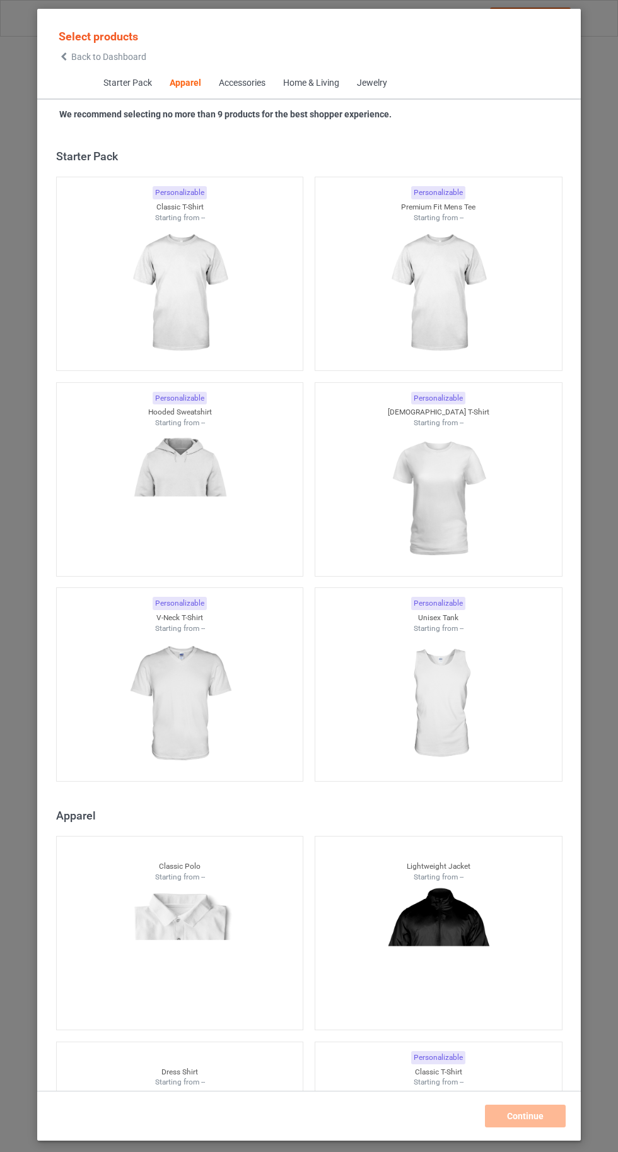
scroll to position [675, 0]
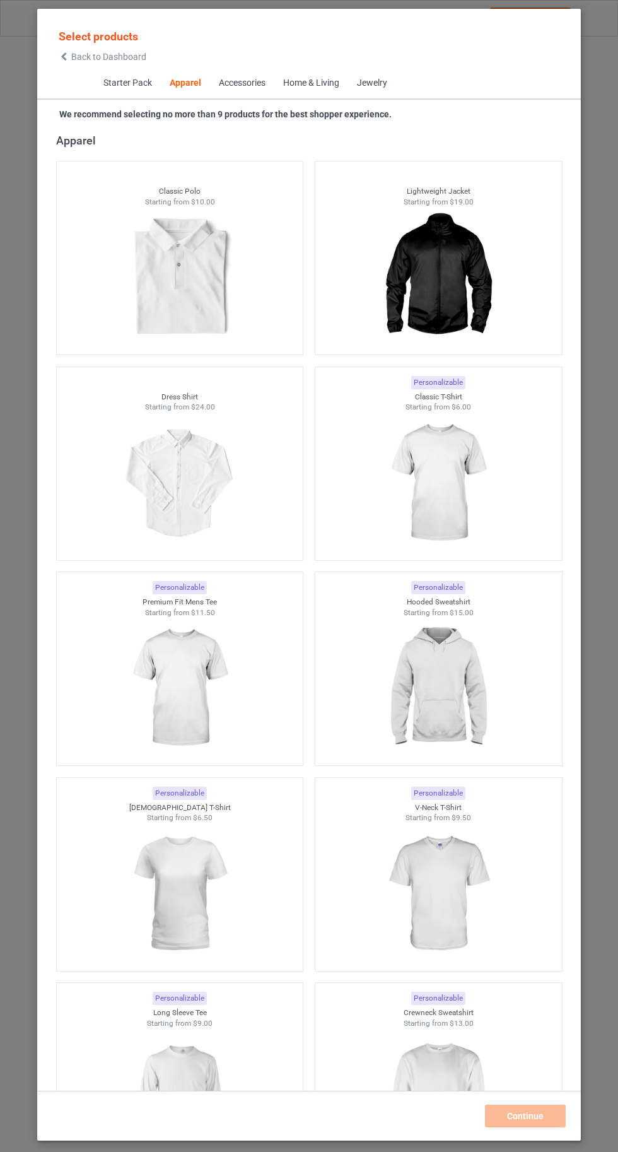
click at [481, 519] on img at bounding box center [438, 483] width 113 height 141
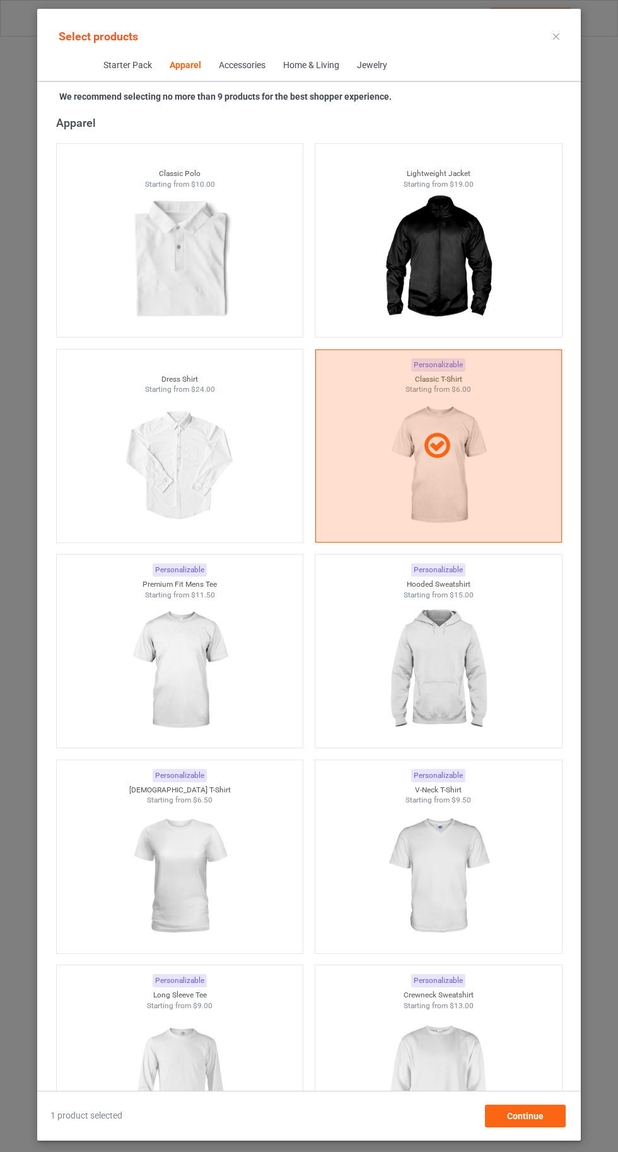
click at [214, 1053] on img at bounding box center [179, 1081] width 113 height 141
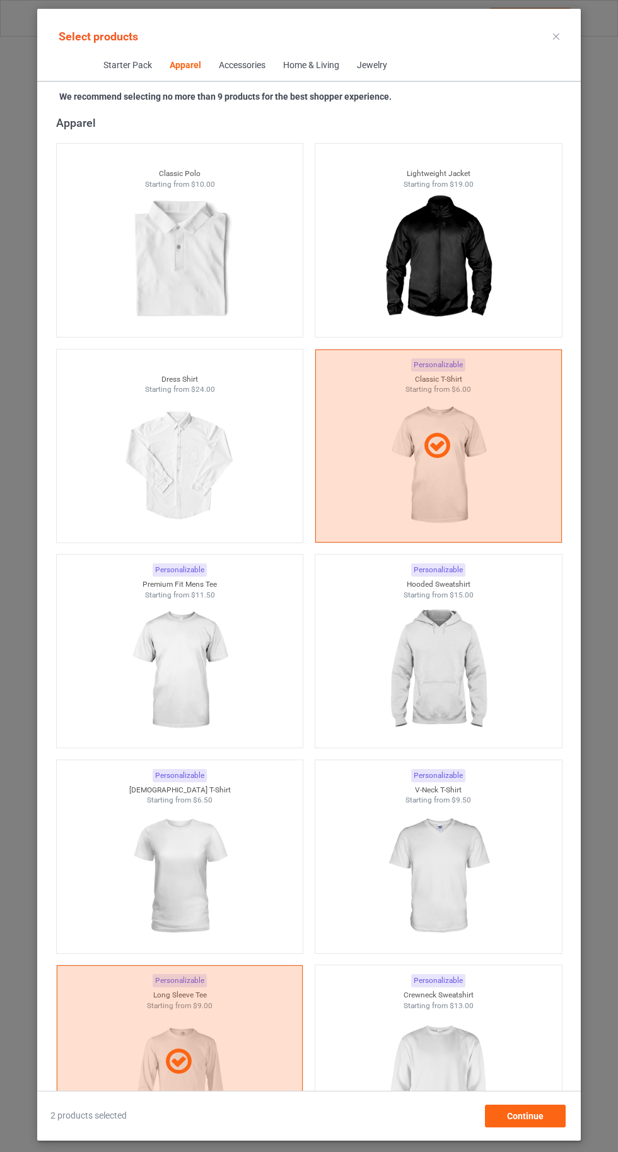
click at [448, 1101] on img at bounding box center [438, 1081] width 113 height 141
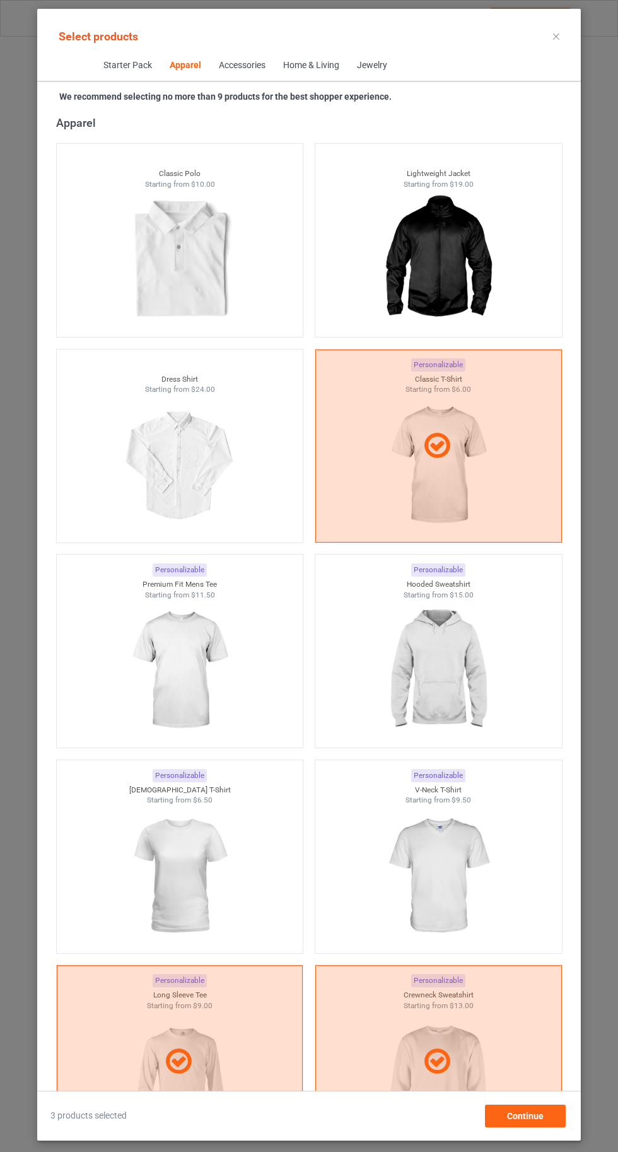
click at [457, 887] on img at bounding box center [438, 876] width 113 height 141
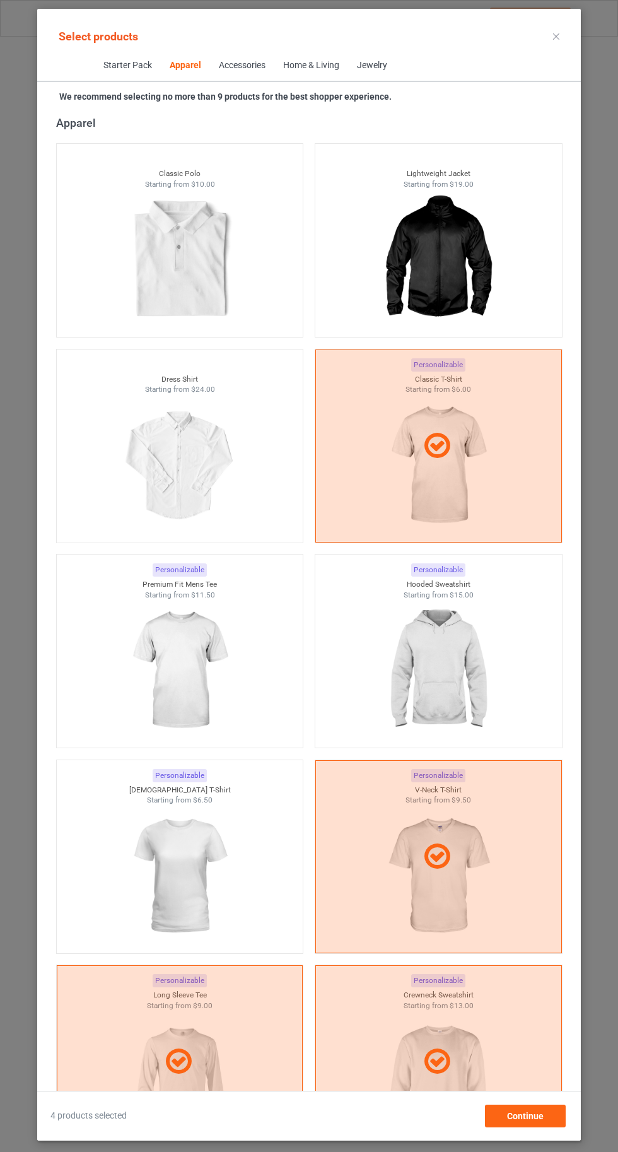
click at [201, 874] on img at bounding box center [179, 876] width 113 height 141
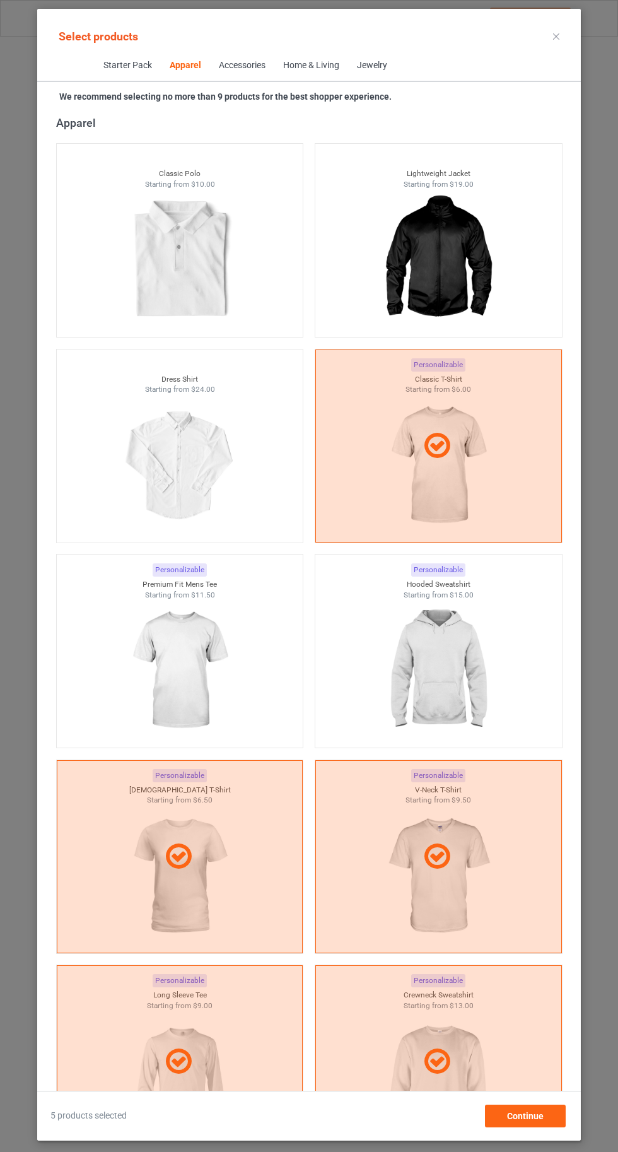
click at [443, 698] on img at bounding box center [438, 670] width 113 height 141
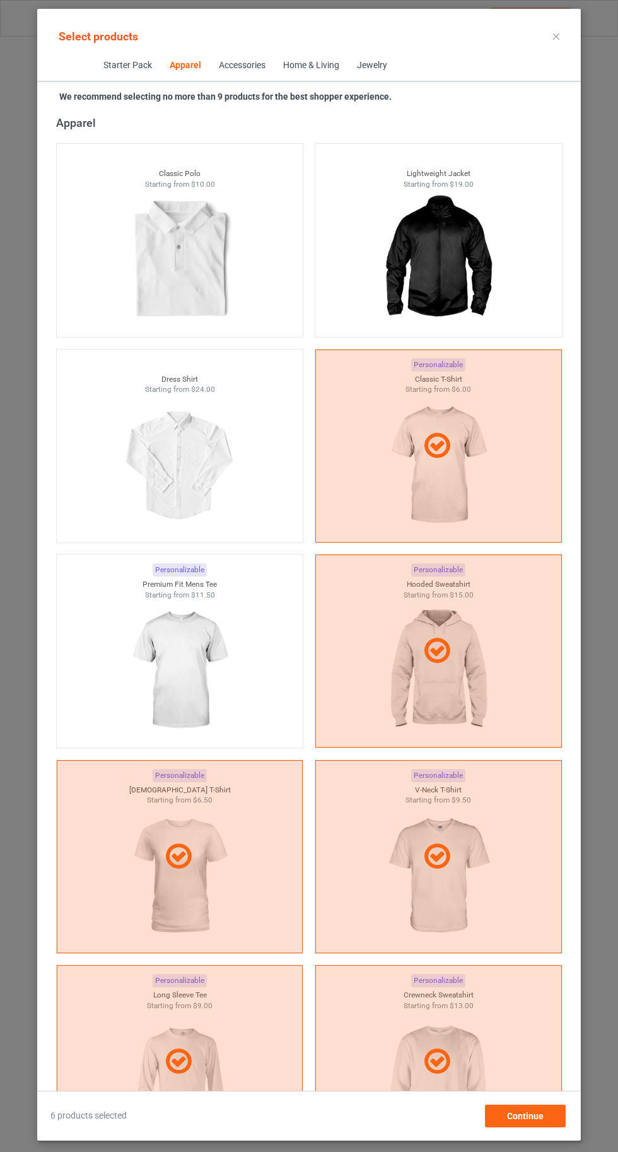
click at [179, 669] on img at bounding box center [179, 670] width 113 height 141
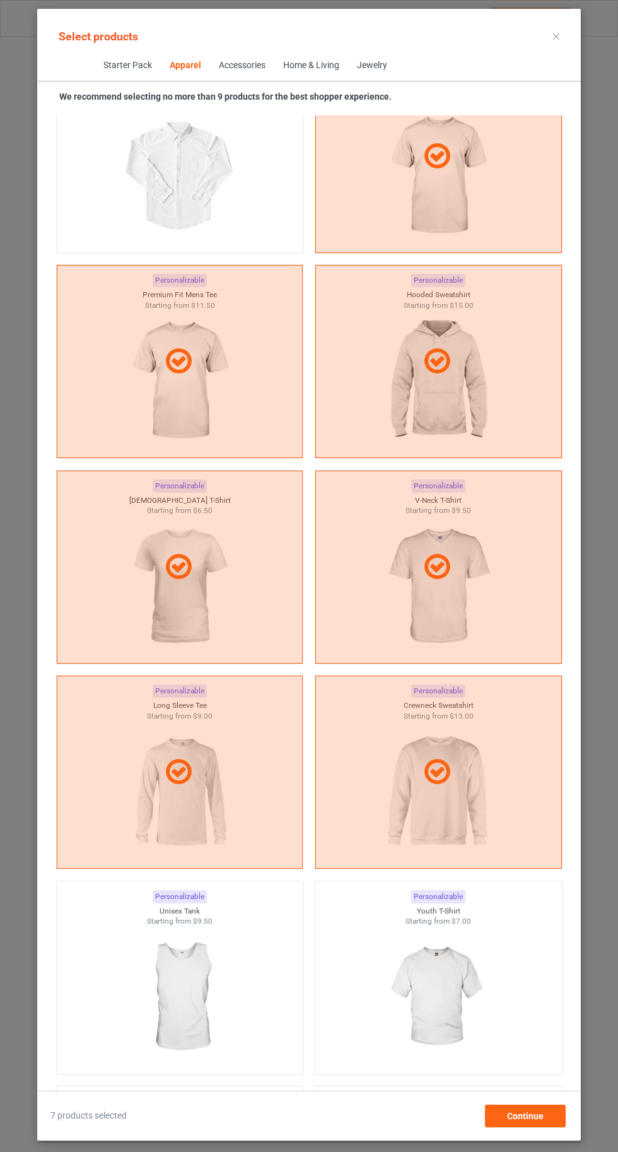
scroll to position [973, 0]
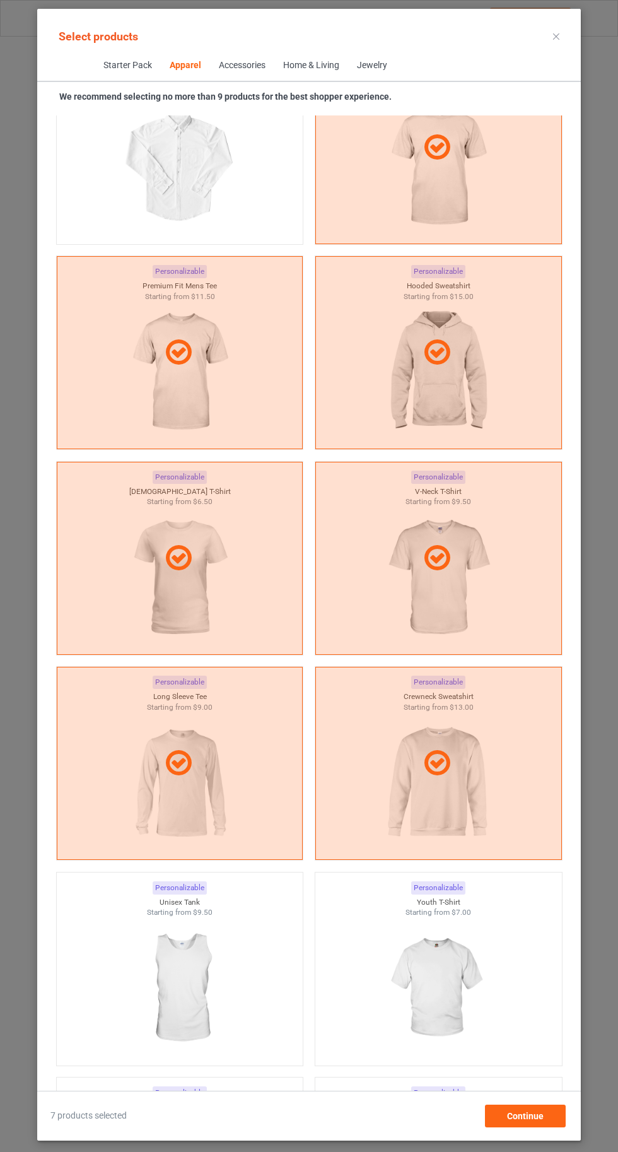
click at [403, 1012] on img at bounding box center [438, 988] width 113 height 141
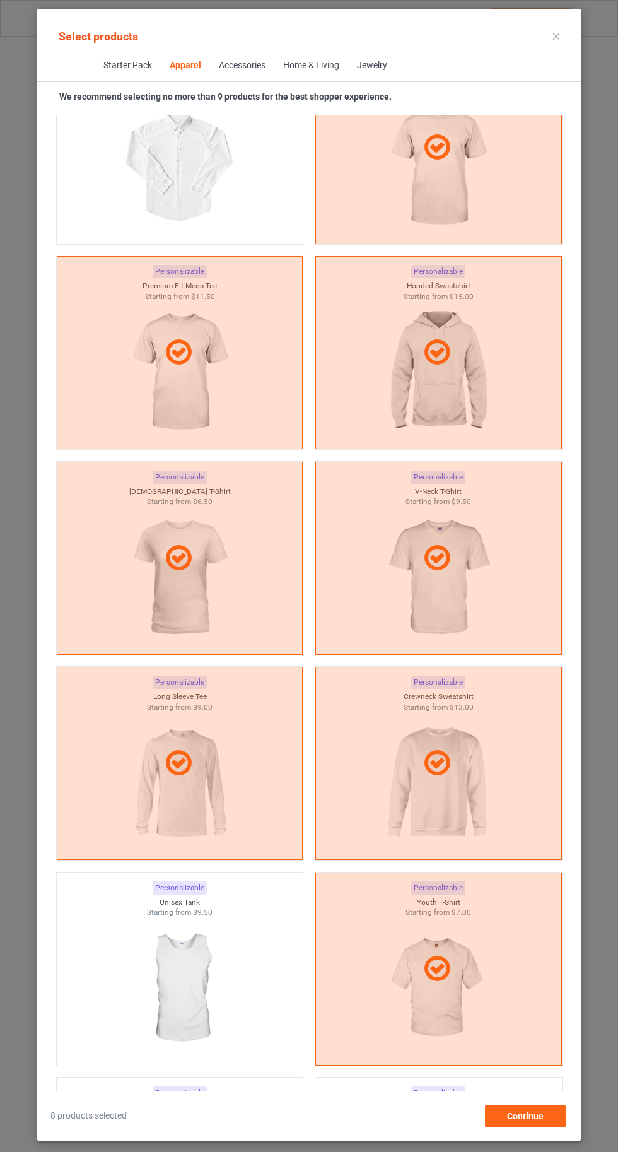
click at [182, 995] on img at bounding box center [179, 988] width 113 height 141
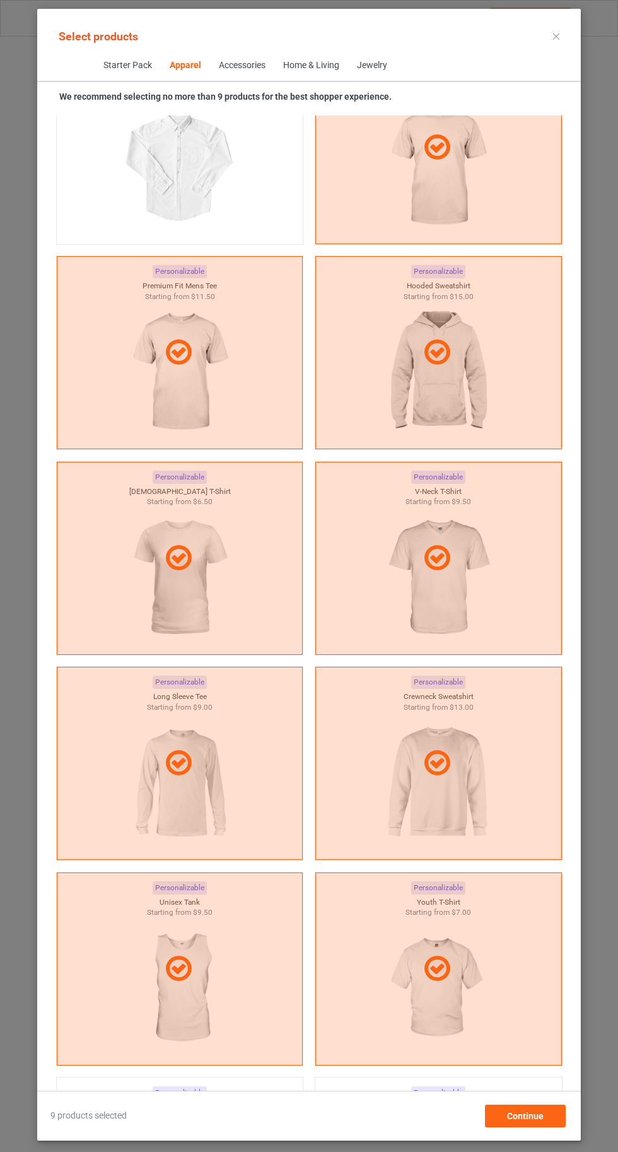
click at [556, 36] on icon at bounding box center [556, 36] width 6 height 6
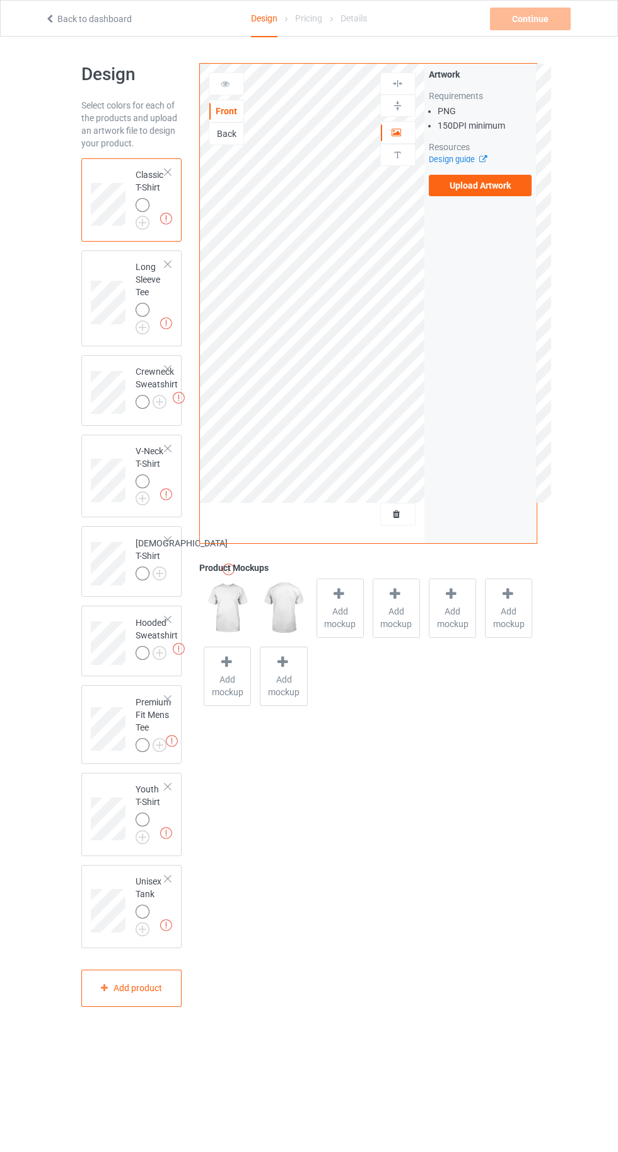
click at [0, 0] on img at bounding box center [0, 0] width 0 height 0
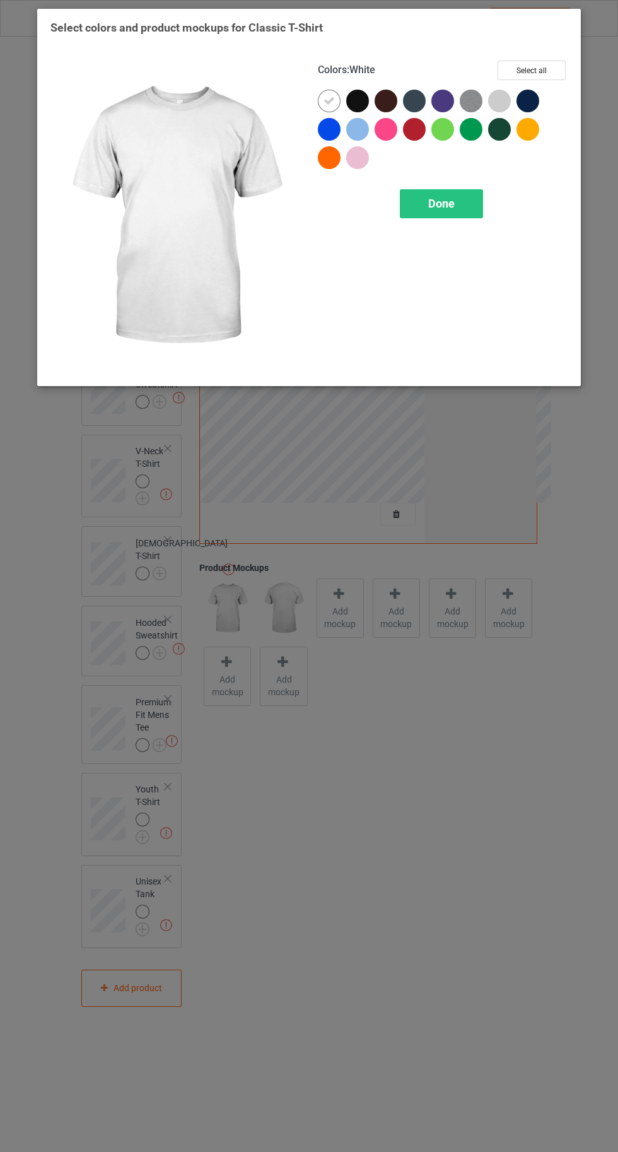
click at [494, 100] on div at bounding box center [499, 101] width 23 height 23
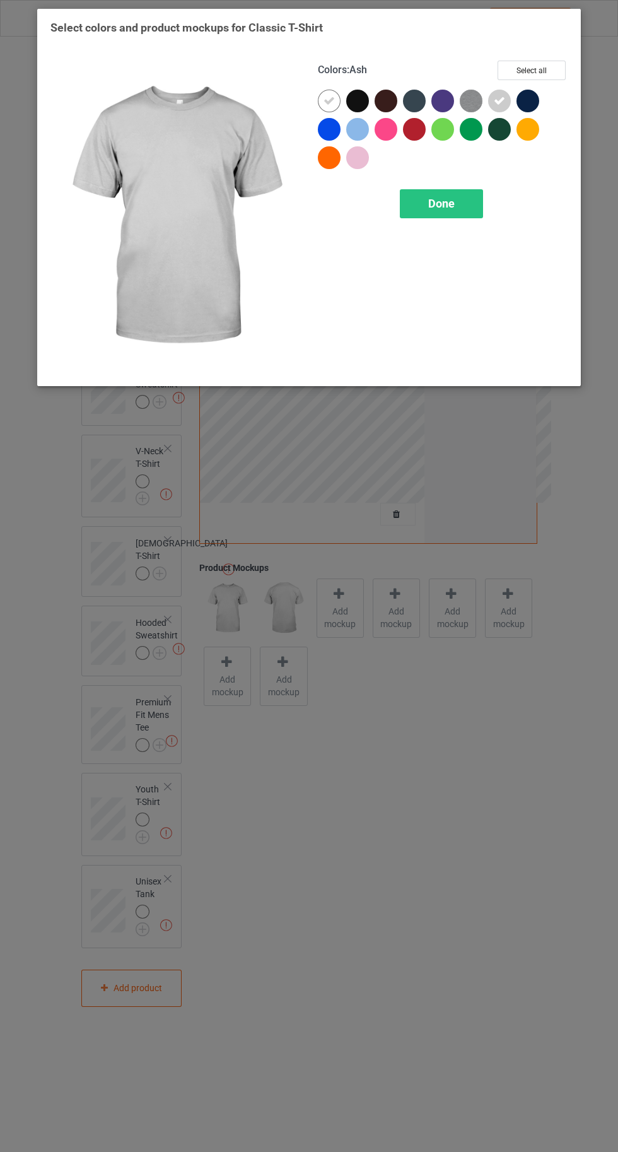
click at [475, 102] on img at bounding box center [471, 101] width 23 height 23
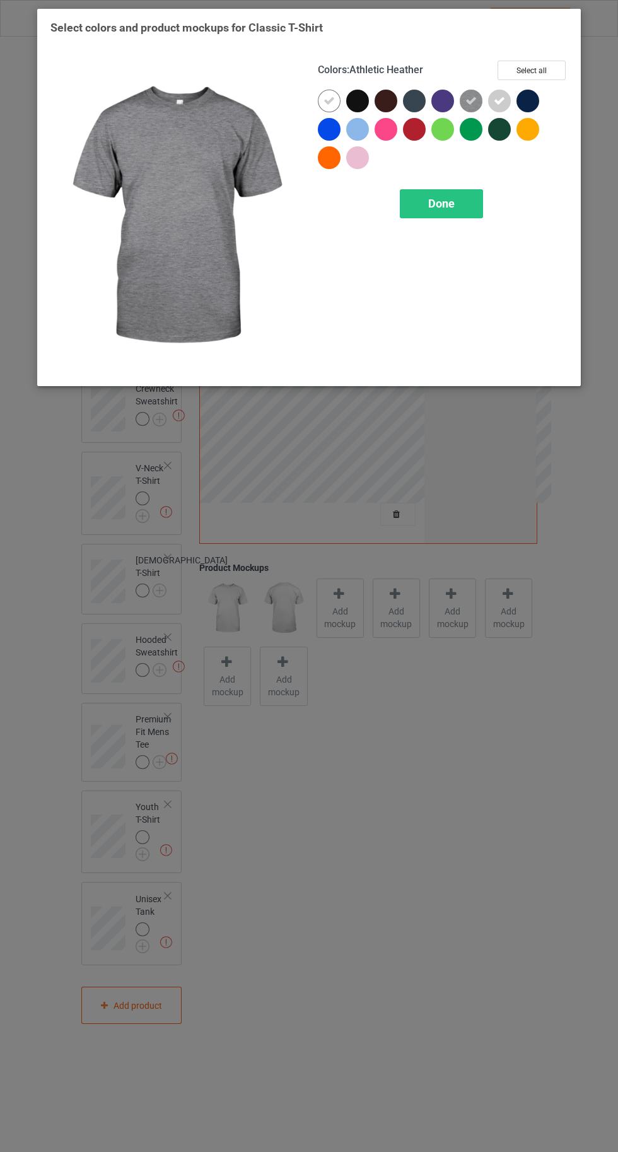
click at [356, 132] on div at bounding box center [357, 129] width 23 height 23
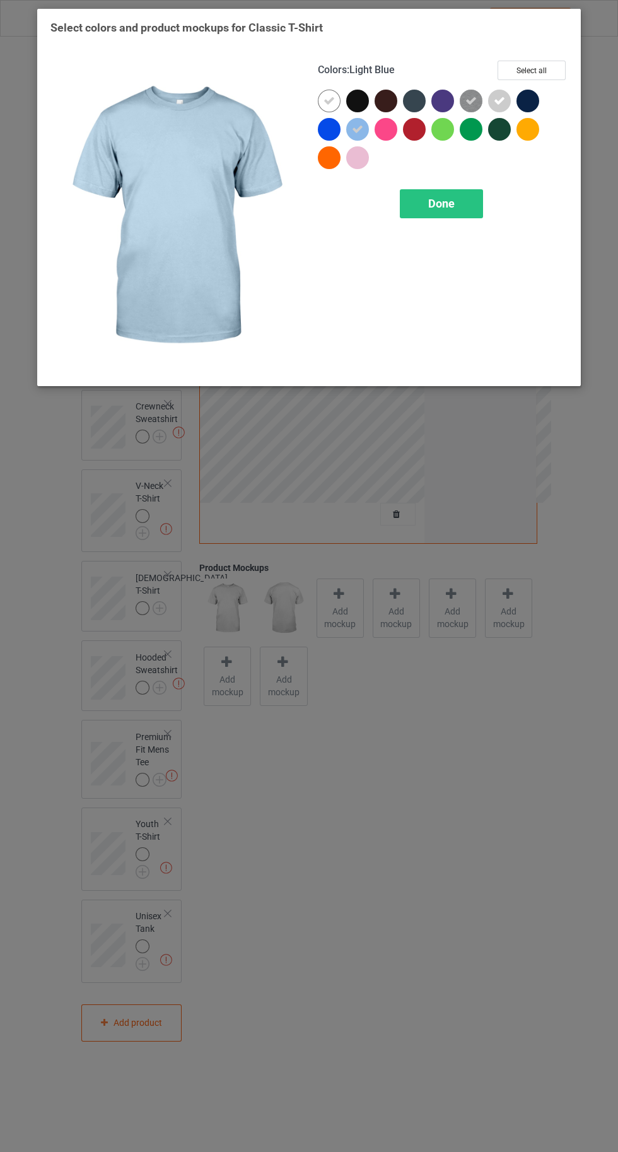
click at [352, 165] on div at bounding box center [357, 157] width 23 height 23
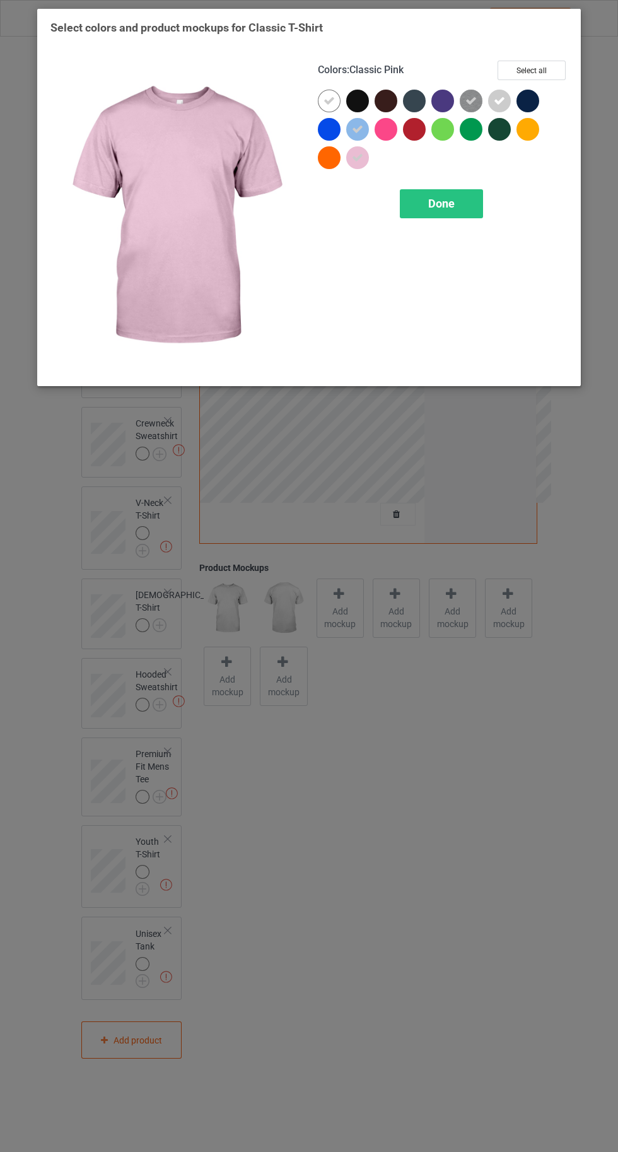
click at [447, 212] on div "Done" at bounding box center [441, 203] width 83 height 29
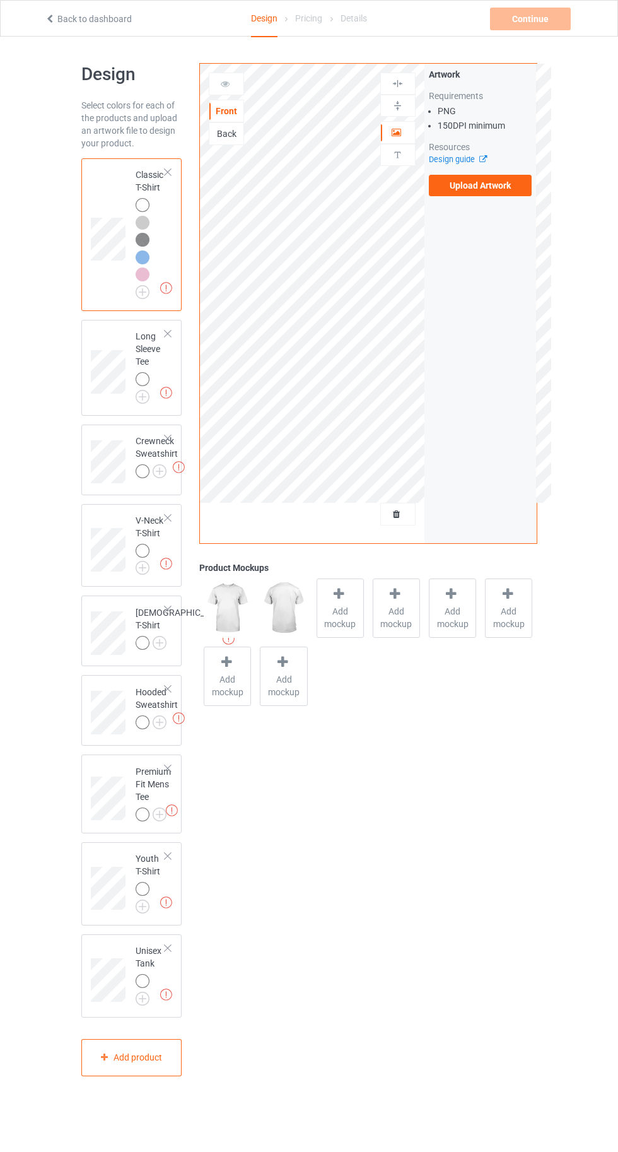
click at [0, 0] on img at bounding box center [0, 0] width 0 height 0
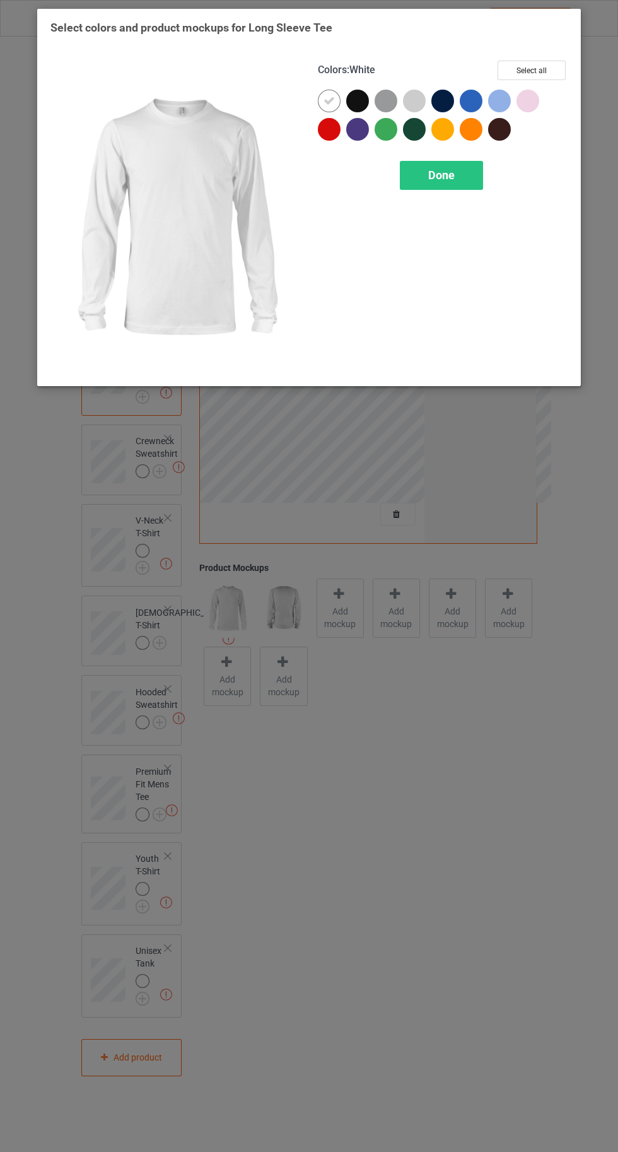
click at [388, 93] on div at bounding box center [386, 101] width 23 height 23
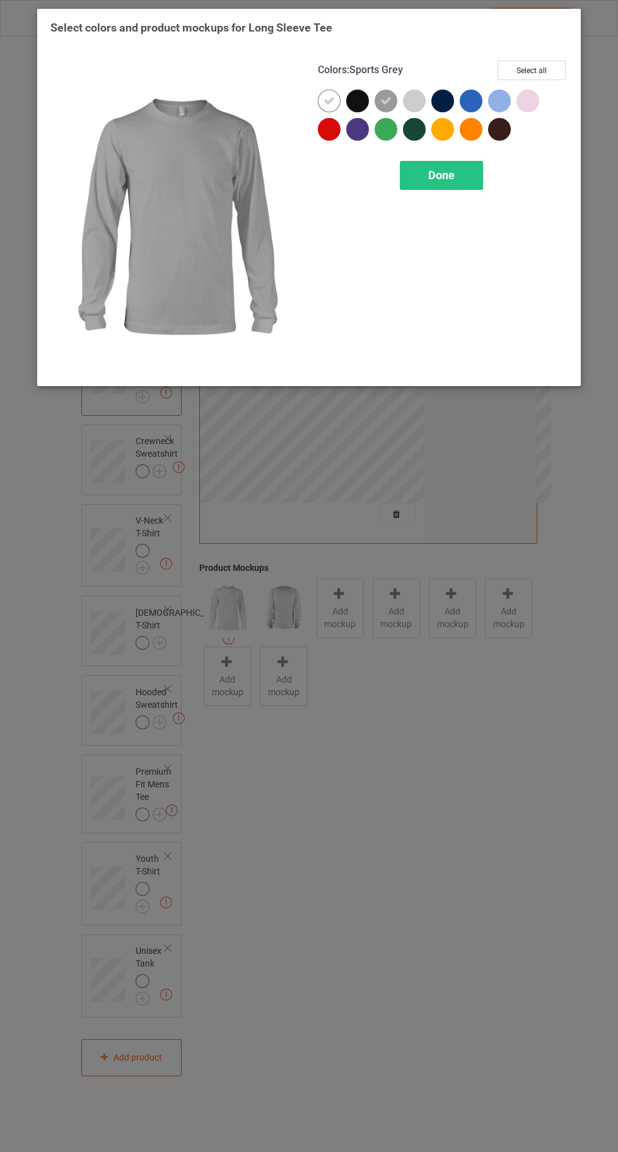
click at [414, 104] on div at bounding box center [414, 101] width 23 height 23
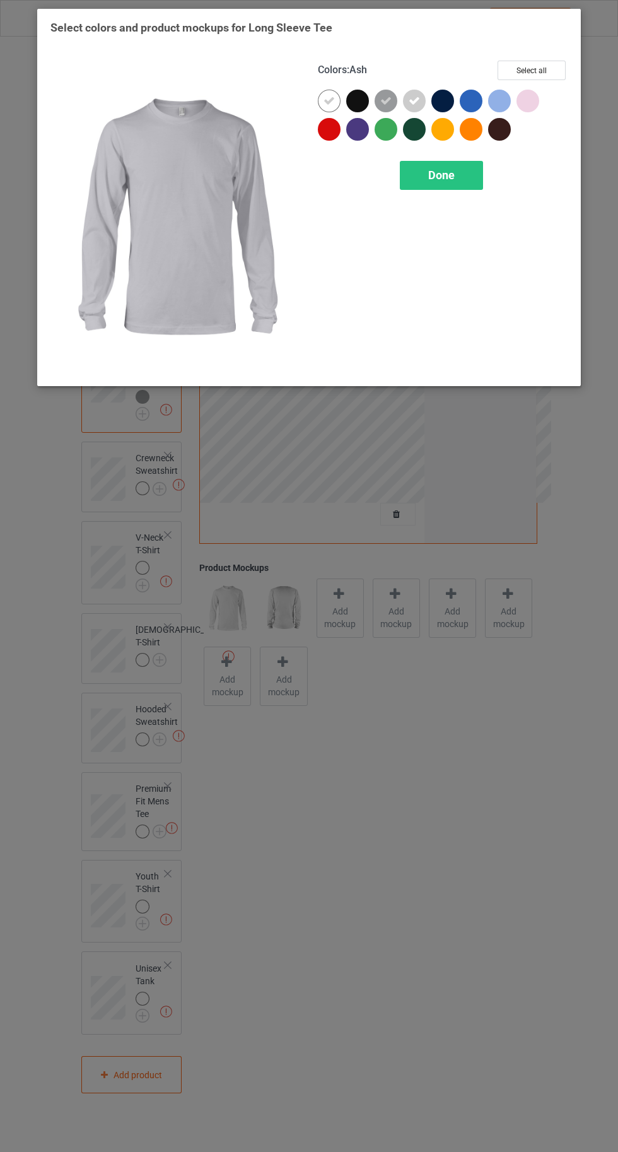
click at [500, 106] on div at bounding box center [499, 101] width 23 height 23
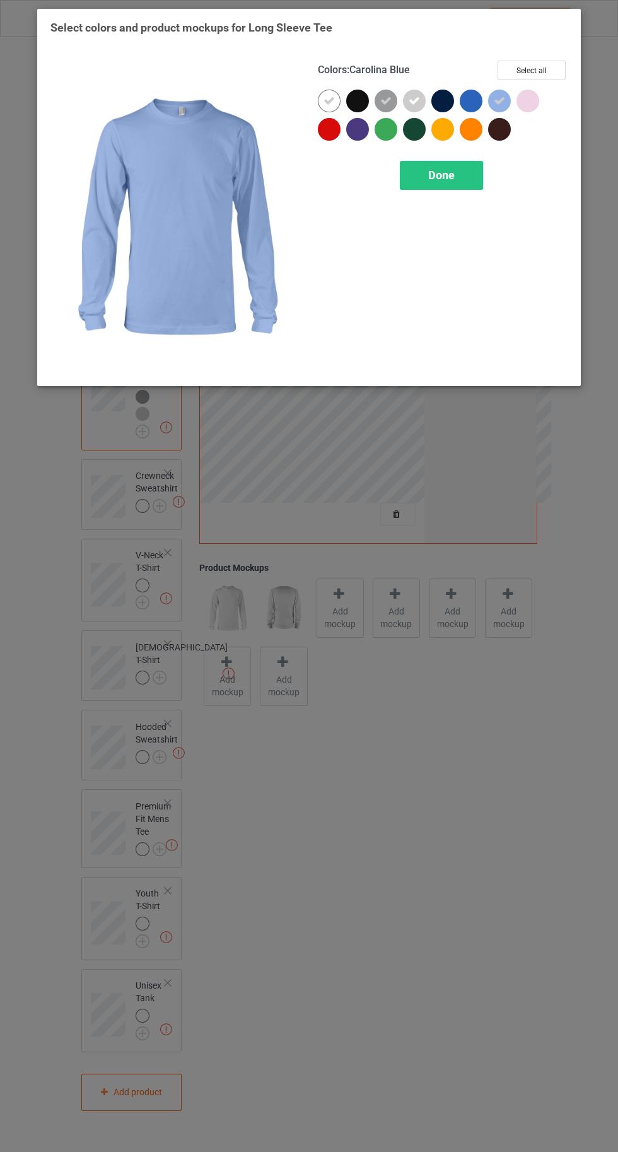
click at [520, 102] on div at bounding box center [528, 101] width 23 height 23
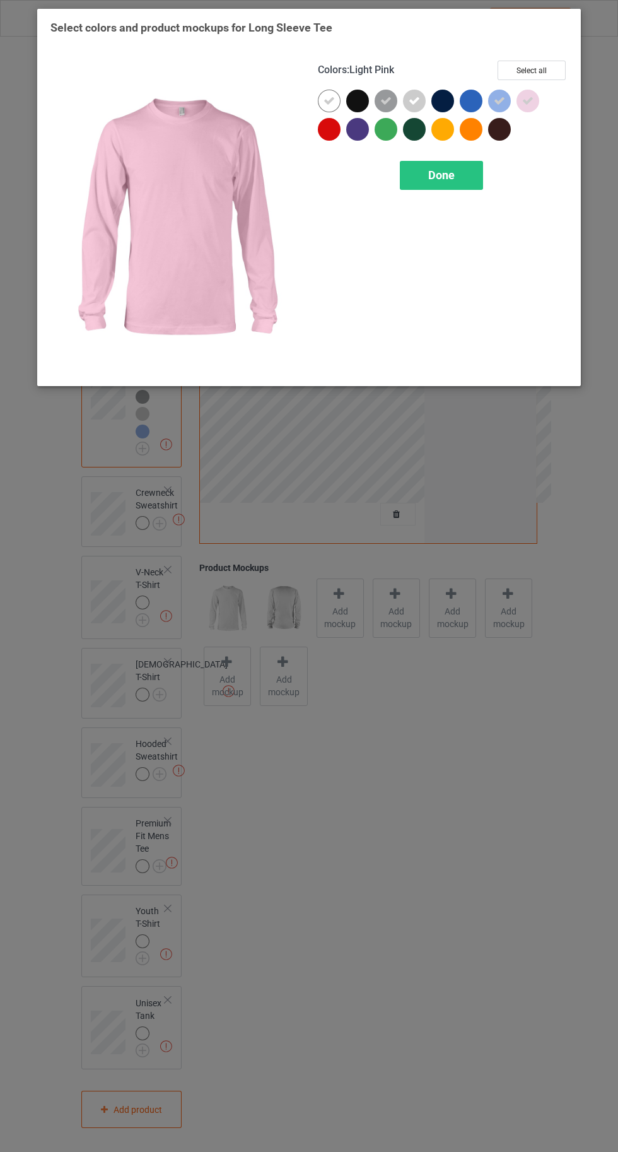
click at [467, 181] on div "Done" at bounding box center [441, 175] width 83 height 29
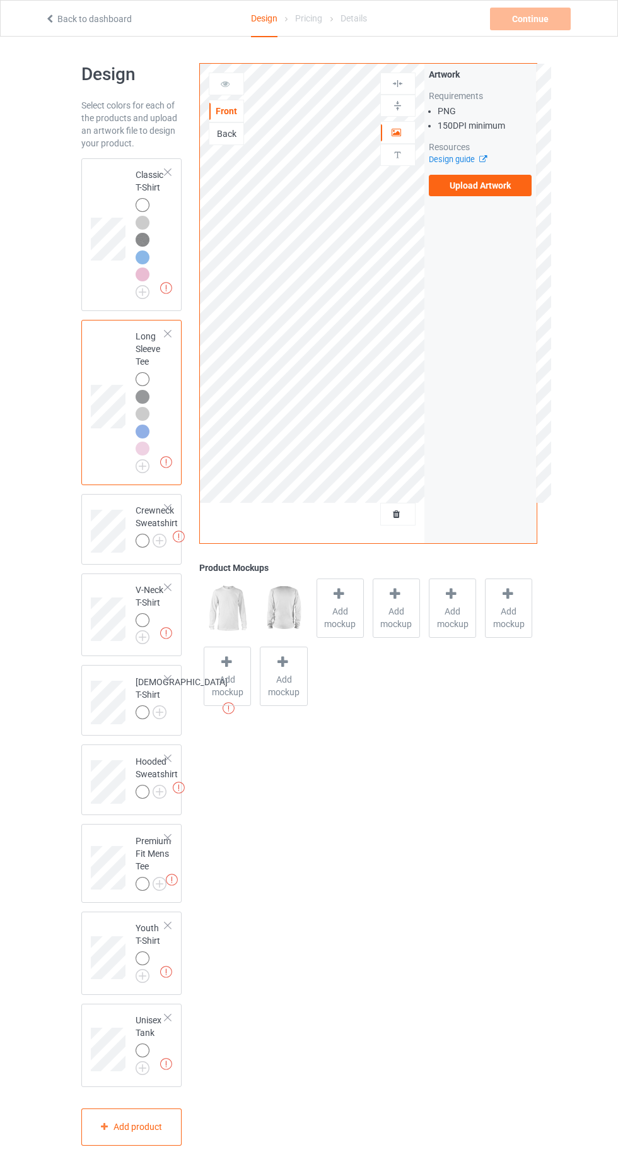
click at [0, 0] on img at bounding box center [0, 0] width 0 height 0
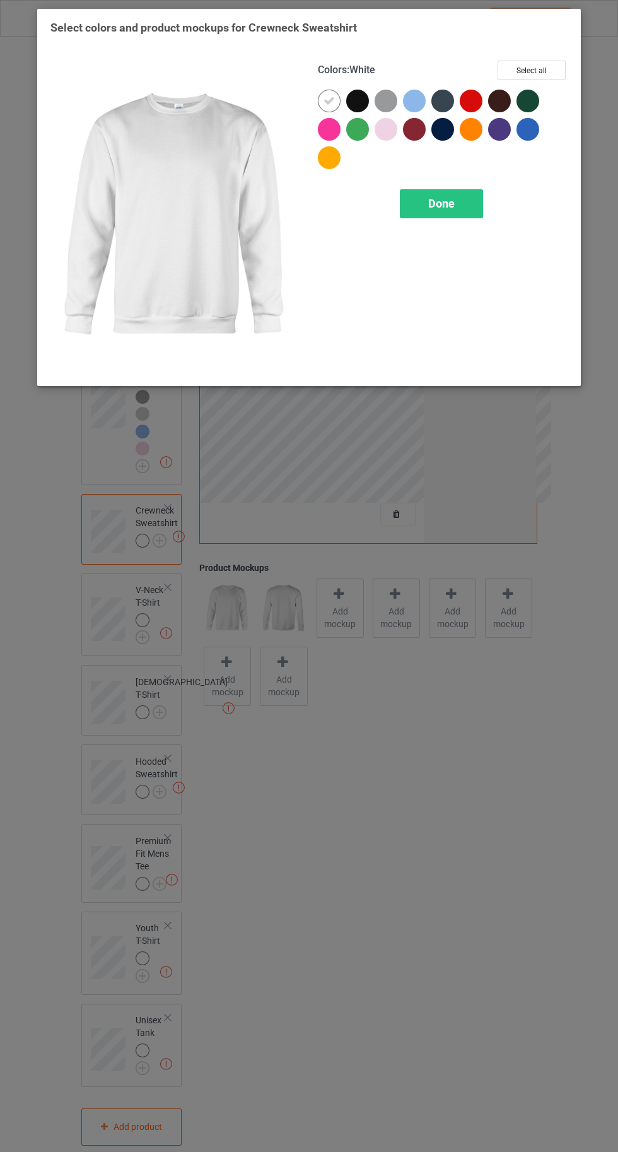
click at [384, 91] on div at bounding box center [386, 101] width 23 height 23
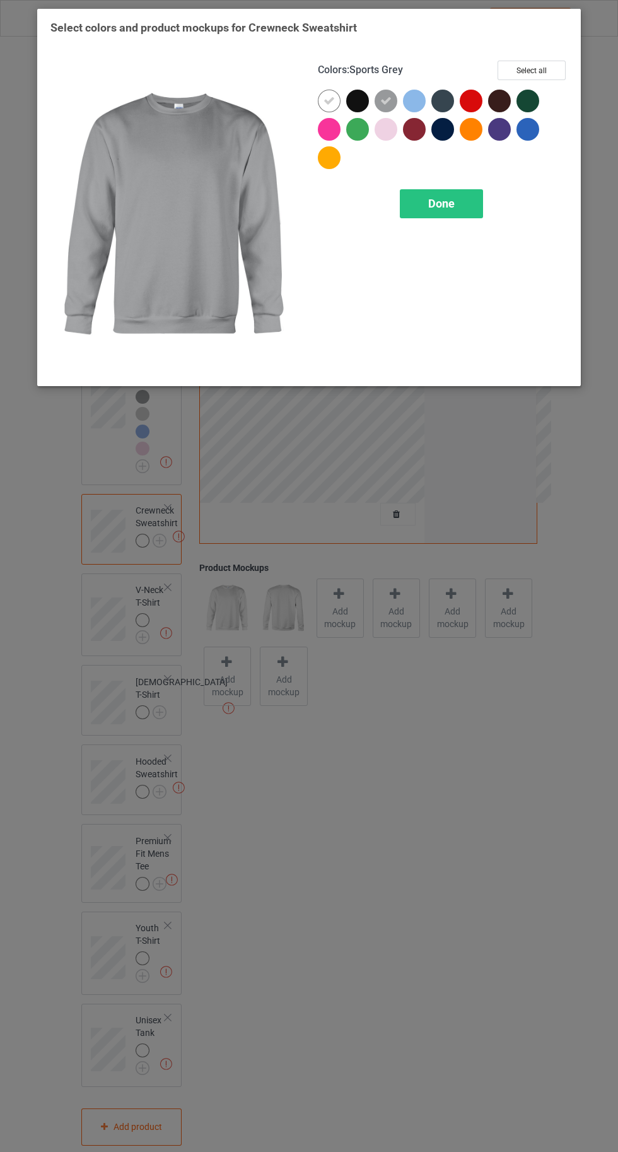
click at [382, 132] on div at bounding box center [386, 129] width 23 height 23
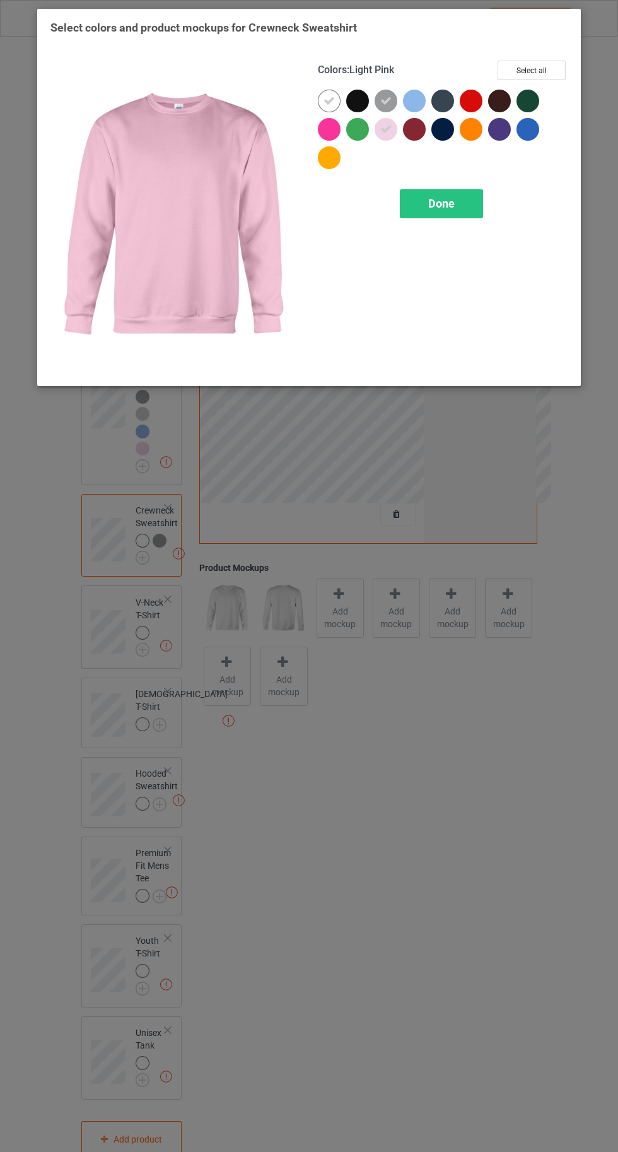
click at [532, 126] on div at bounding box center [528, 129] width 23 height 23
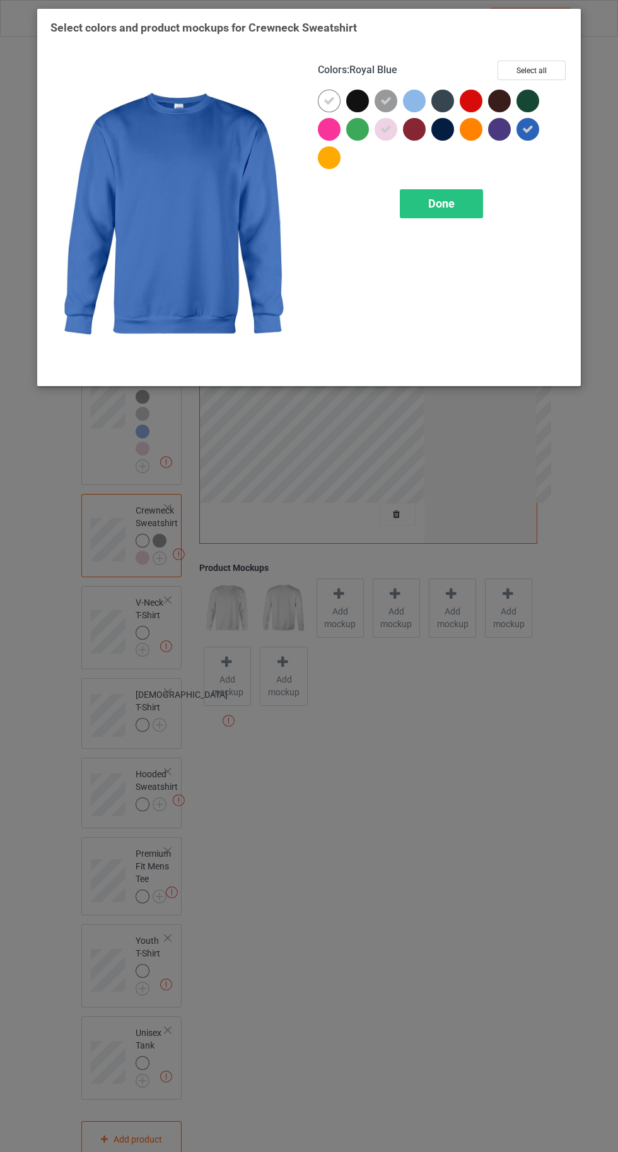
click at [321, 131] on div at bounding box center [329, 129] width 23 height 23
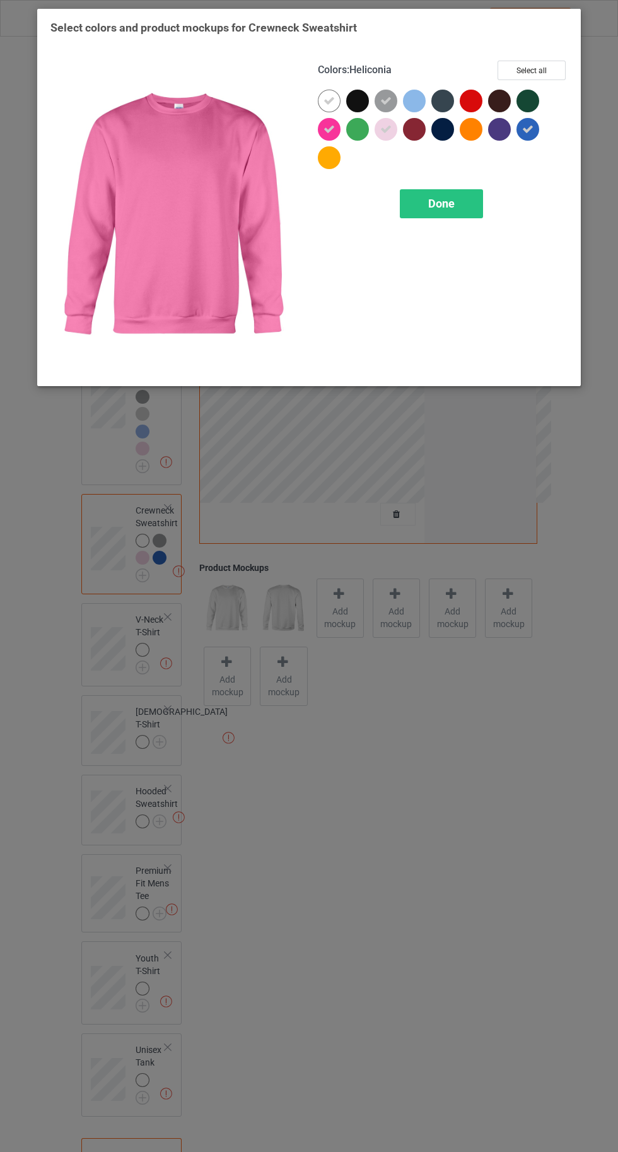
click at [417, 209] on div "Done" at bounding box center [441, 203] width 83 height 29
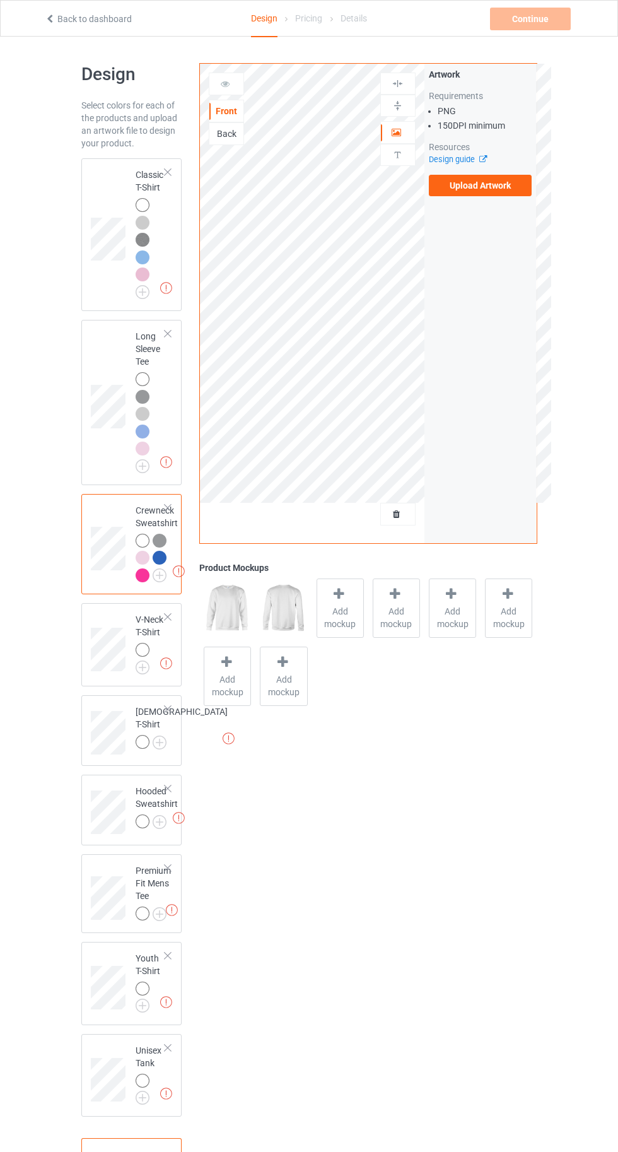
click at [0, 0] on img at bounding box center [0, 0] width 0 height 0
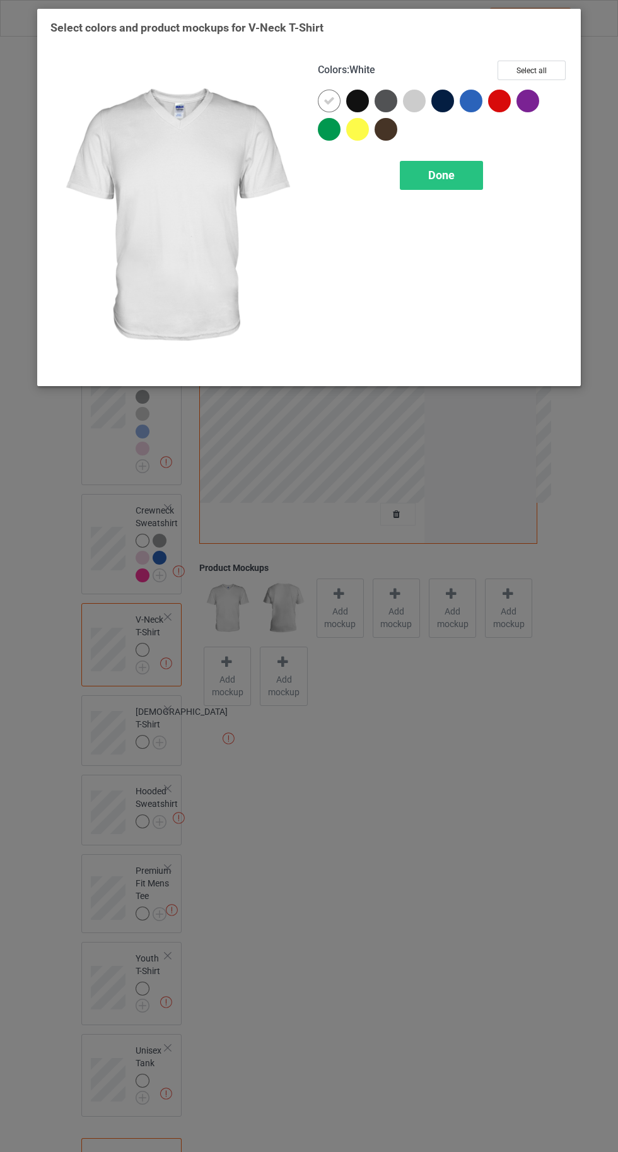
click at [408, 92] on div at bounding box center [414, 101] width 23 height 23
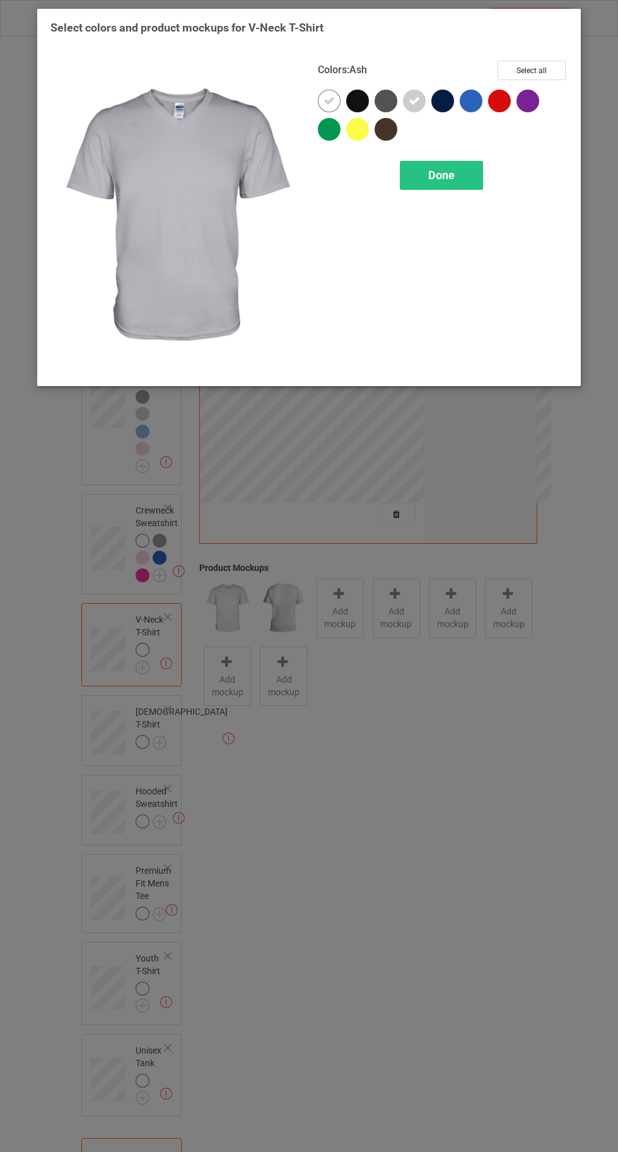
click at [353, 128] on div at bounding box center [357, 129] width 23 height 23
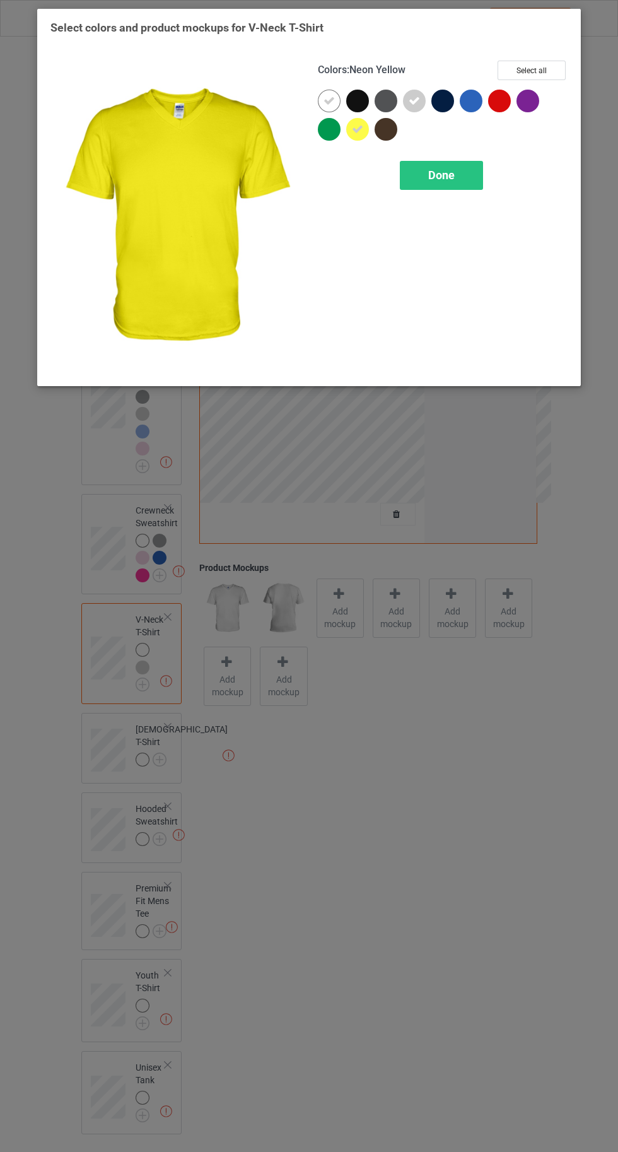
click at [469, 98] on div at bounding box center [471, 101] width 23 height 23
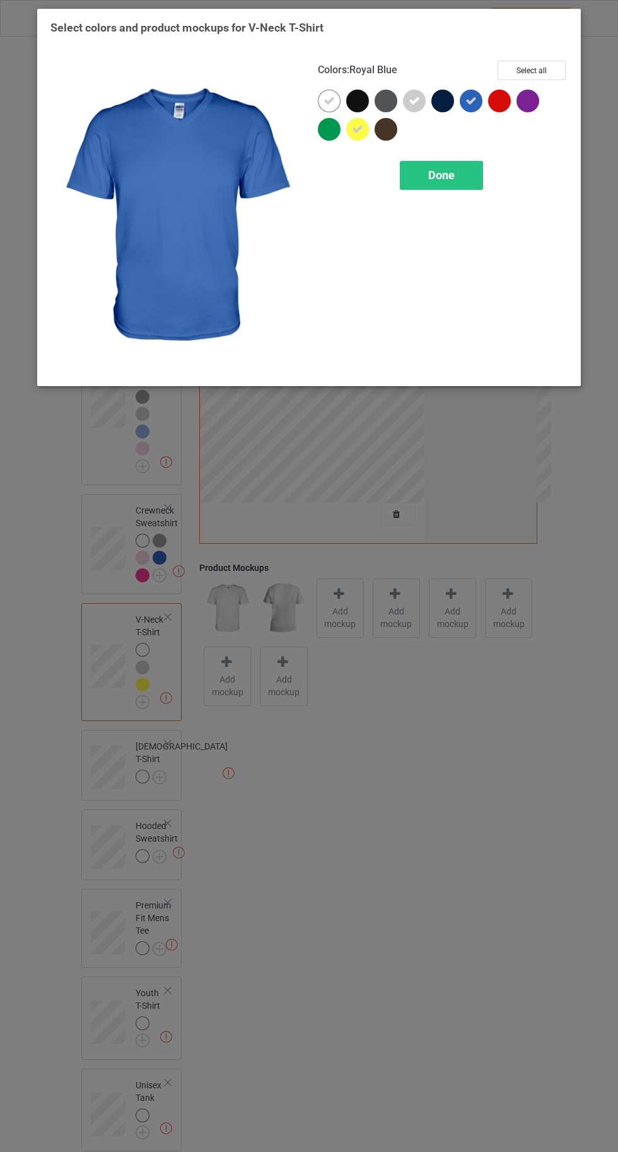
click at [492, 109] on div at bounding box center [502, 104] width 28 height 28
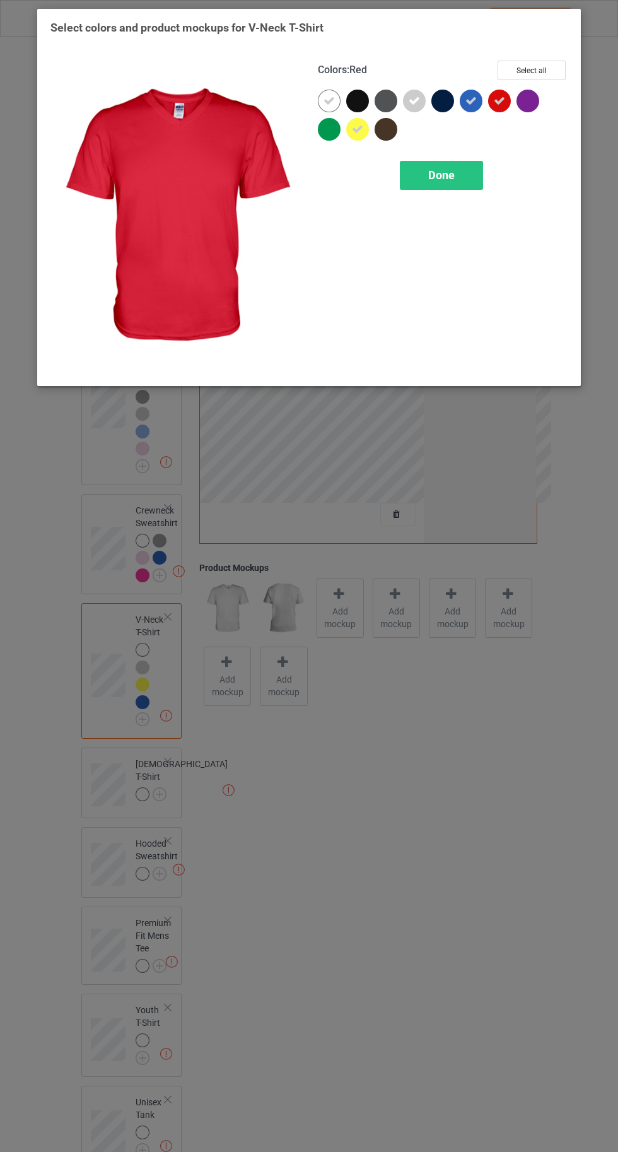
click at [442, 180] on span "Done" at bounding box center [441, 174] width 26 height 13
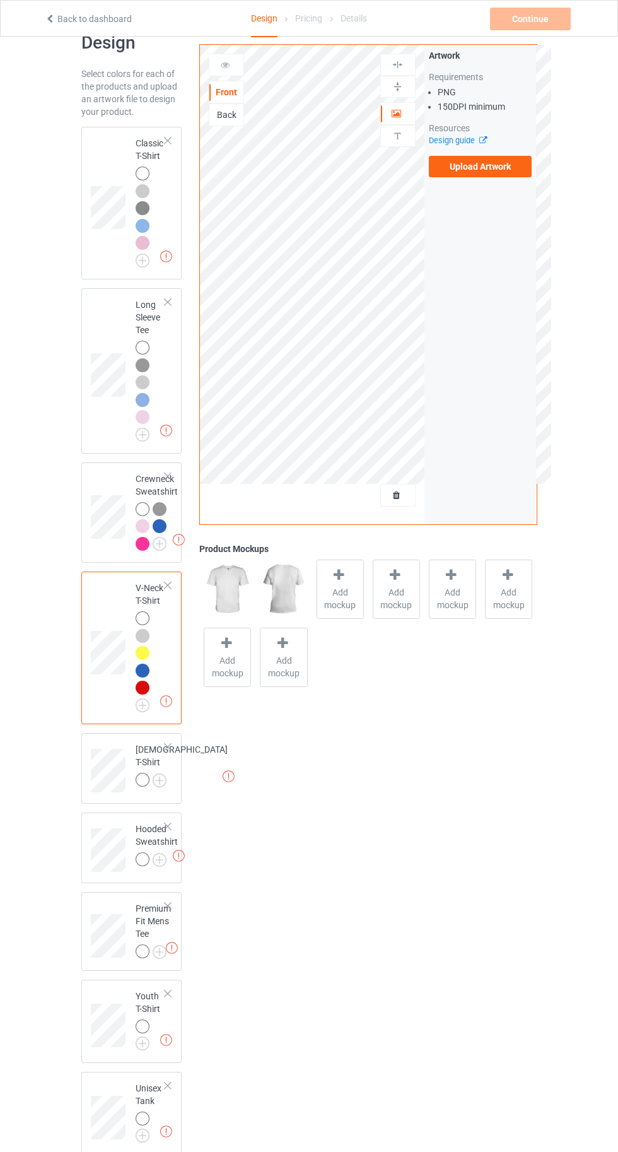
scroll to position [43, 0]
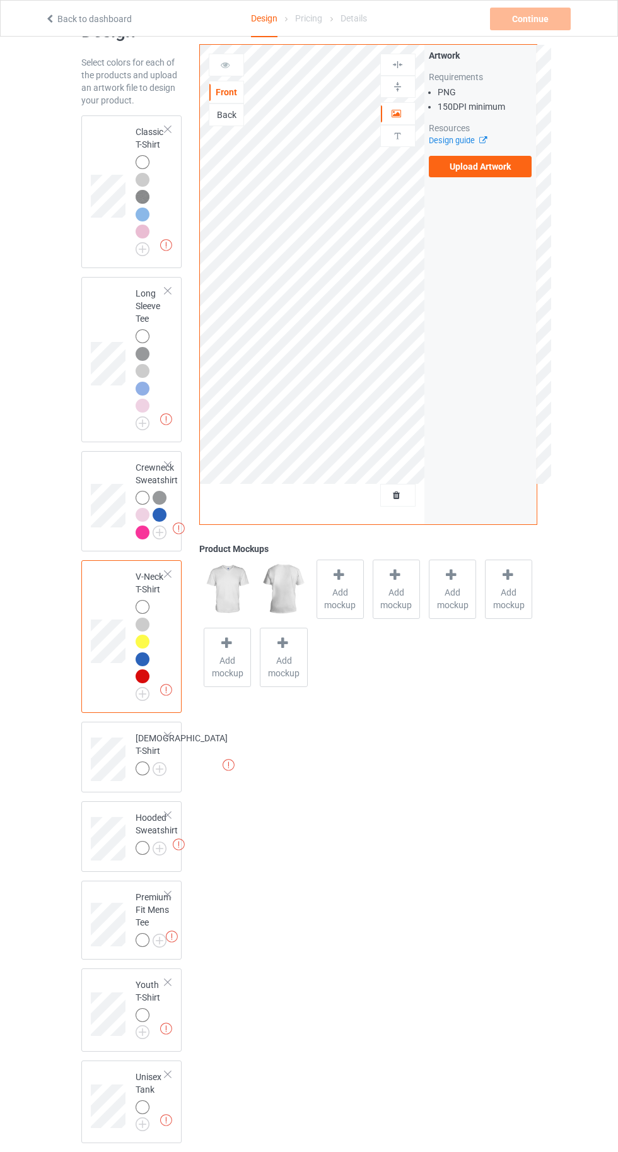
click at [0, 0] on img at bounding box center [0, 0] width 0 height 0
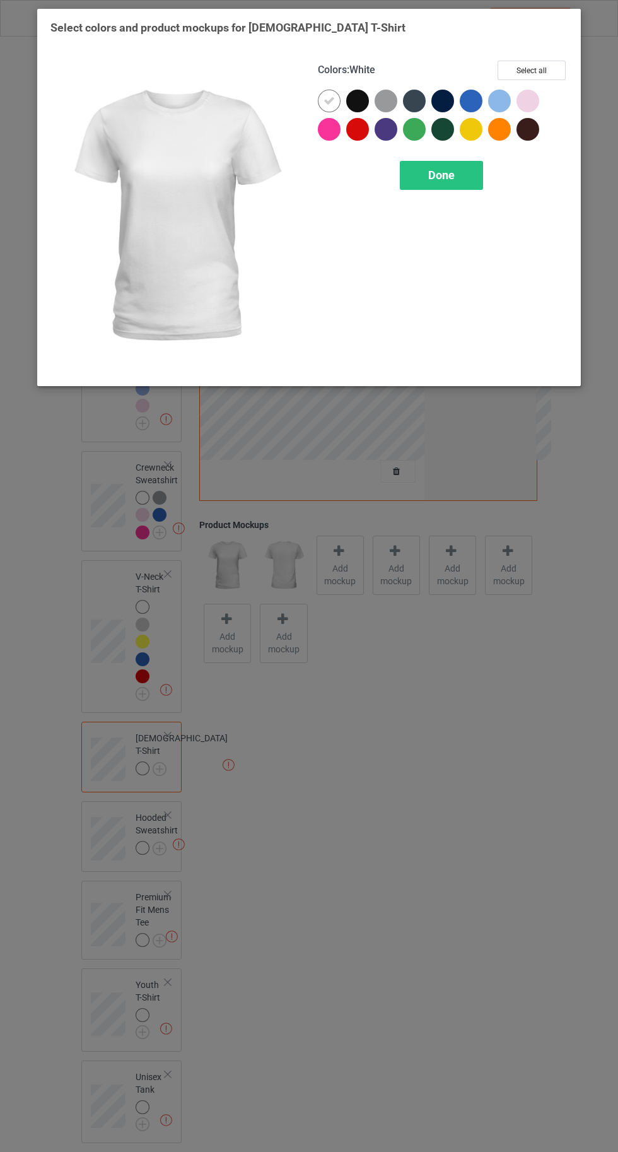
click at [149, 798] on div "Select colors and product mockups for [DEMOGRAPHIC_DATA] T-Shirt Colors : White…" at bounding box center [309, 576] width 618 height 1152
click at [381, 100] on div at bounding box center [386, 101] width 23 height 23
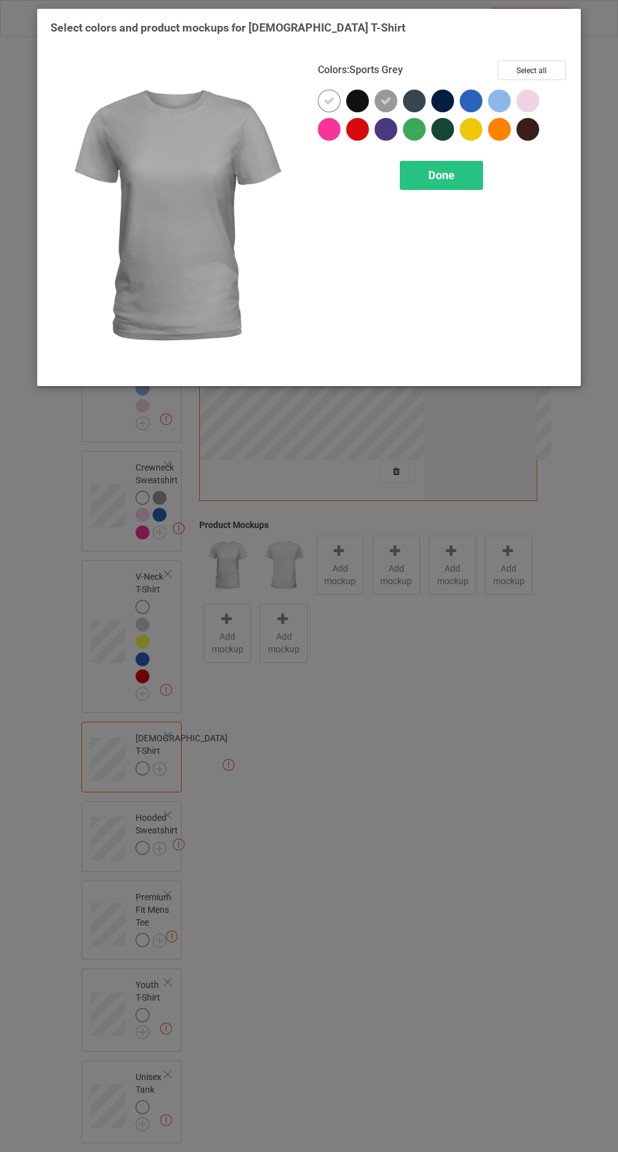
click at [500, 95] on div at bounding box center [499, 101] width 23 height 23
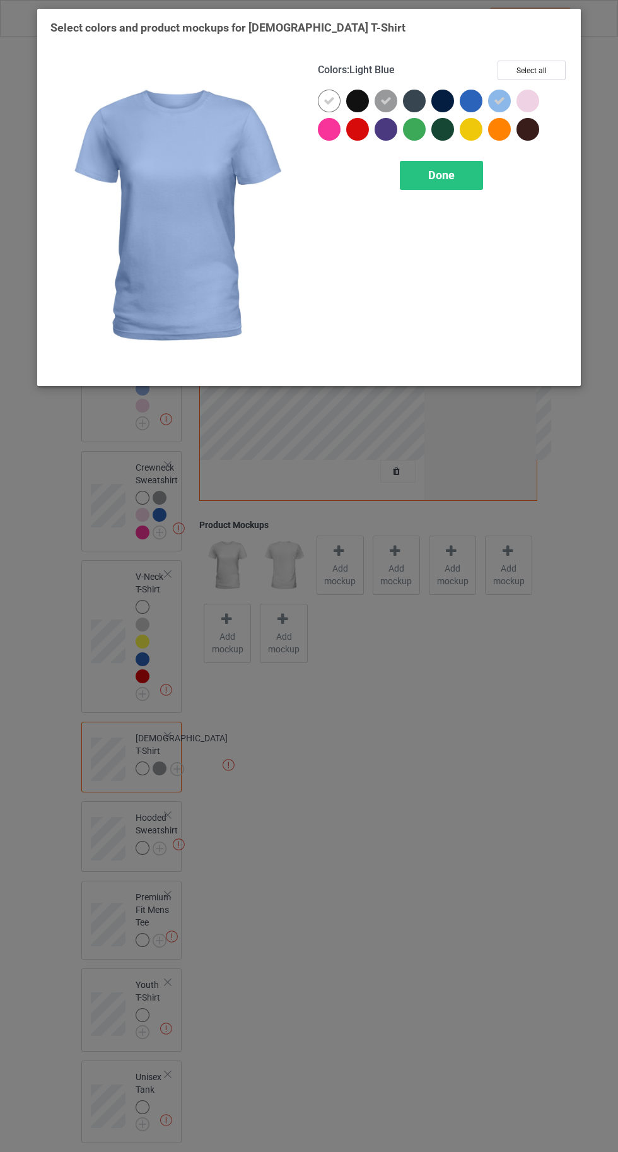
click at [525, 104] on div at bounding box center [528, 101] width 23 height 23
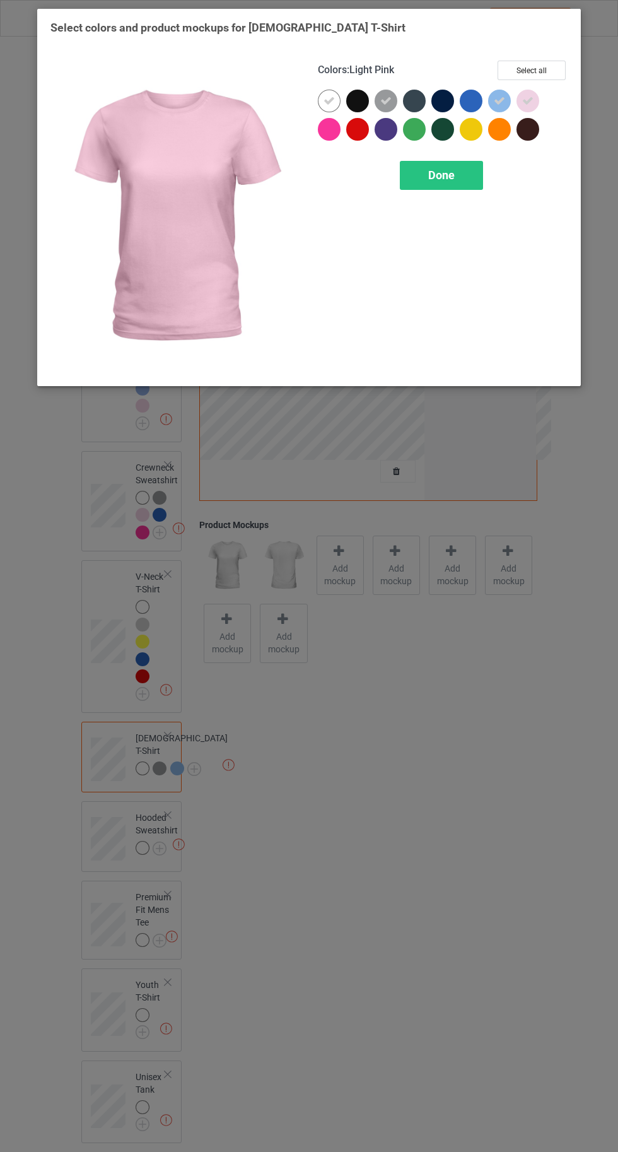
click at [358, 127] on div at bounding box center [357, 129] width 23 height 23
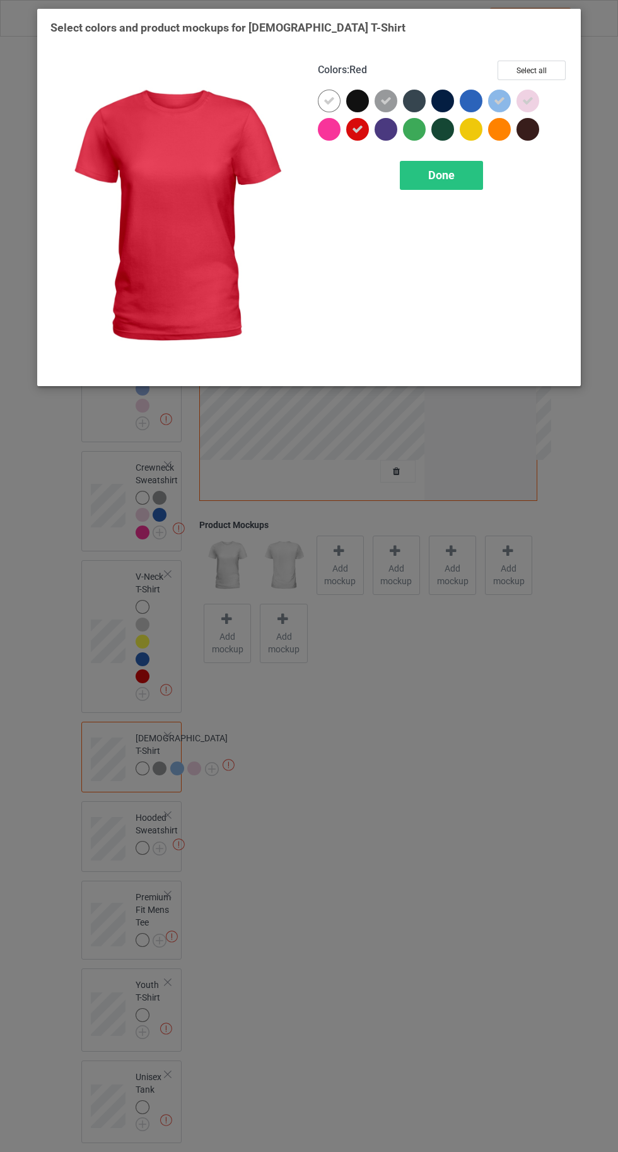
click at [327, 131] on div at bounding box center [329, 129] width 23 height 23
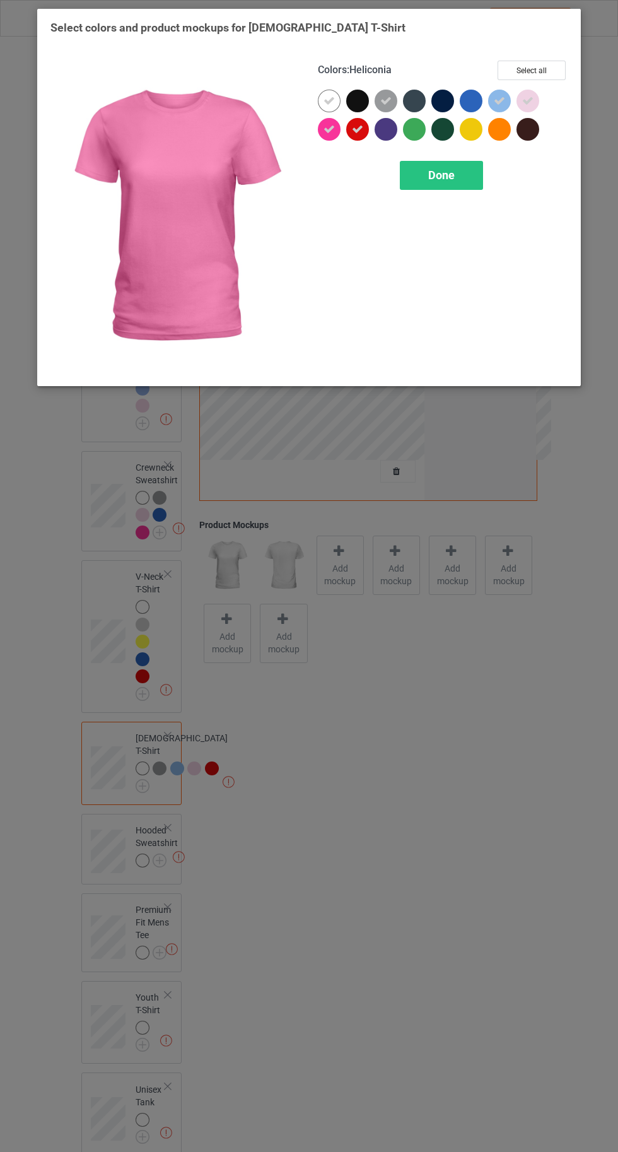
click at [439, 178] on span "Done" at bounding box center [441, 174] width 26 height 13
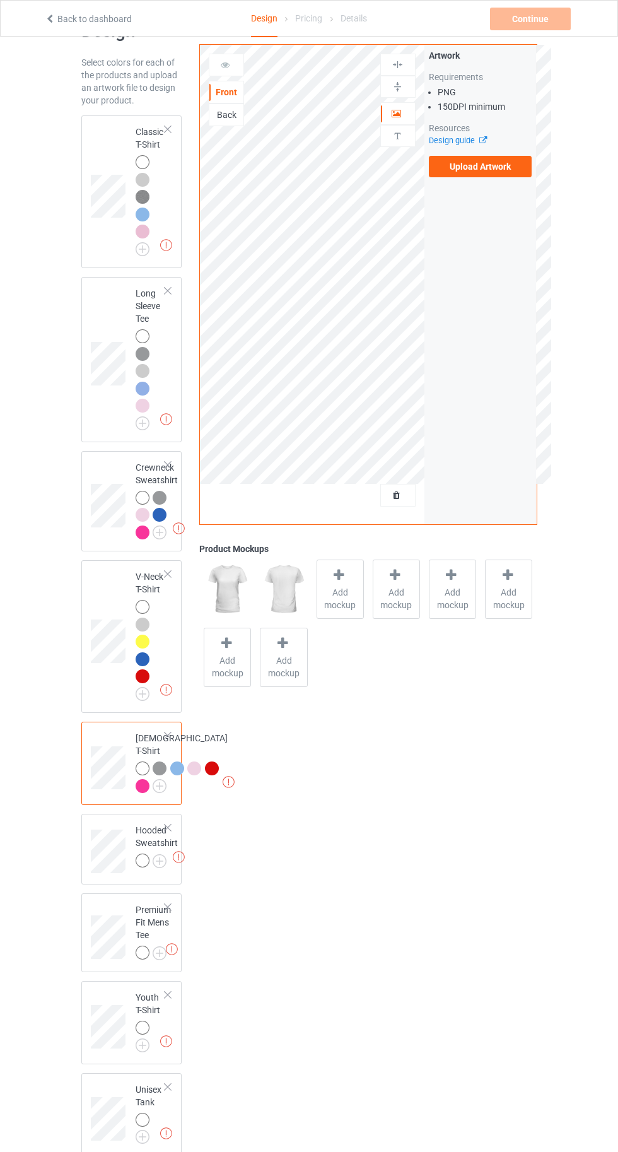
scroll to position [129, 0]
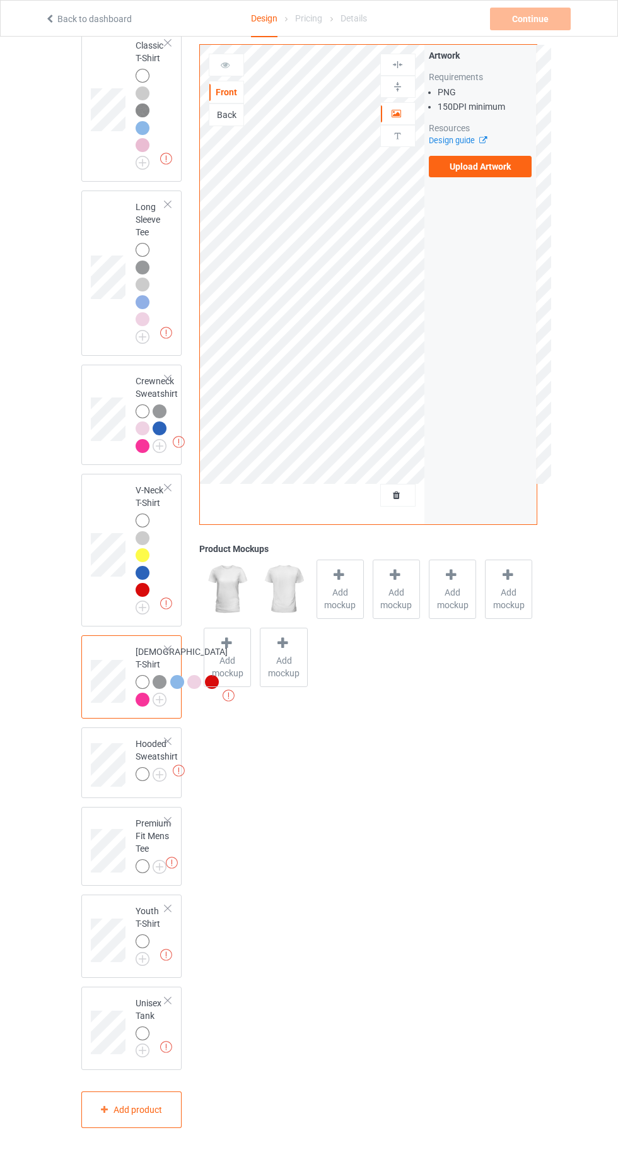
click at [0, 0] on img at bounding box center [0, 0] width 0 height 0
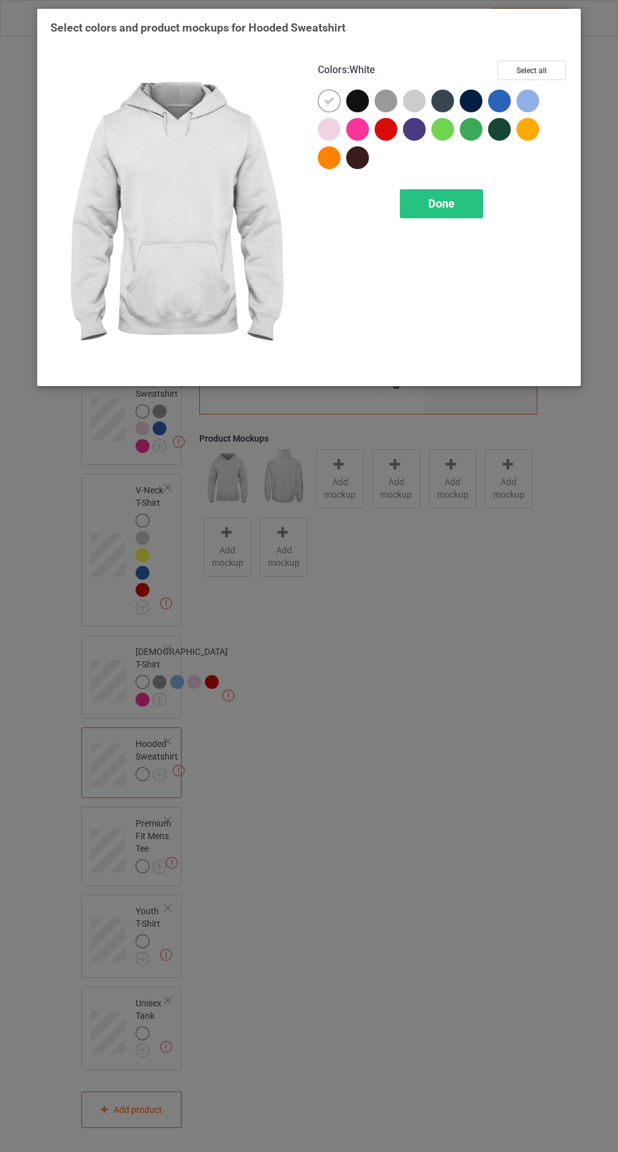
click at [386, 96] on div at bounding box center [386, 101] width 23 height 23
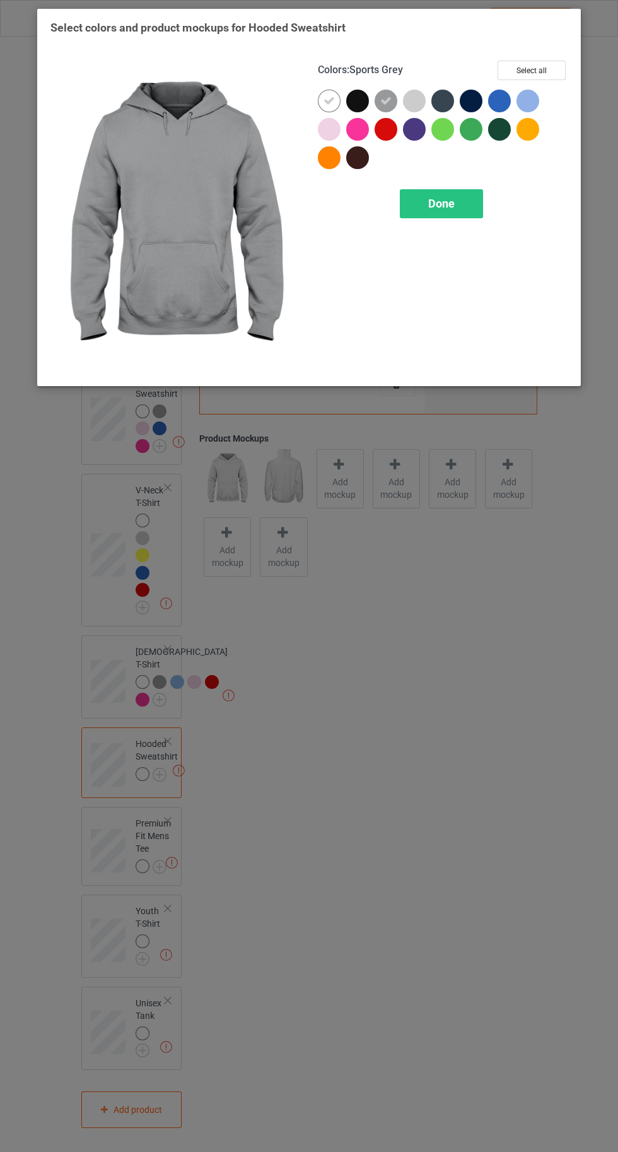
click at [408, 103] on div at bounding box center [414, 101] width 23 height 23
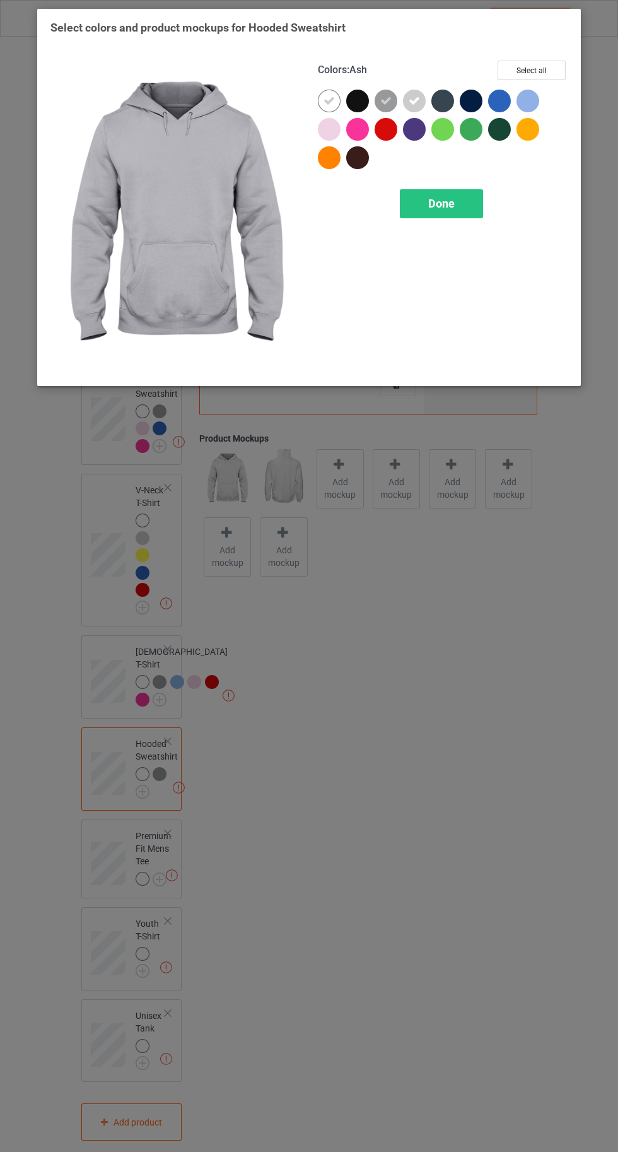
click at [537, 105] on div at bounding box center [528, 101] width 23 height 23
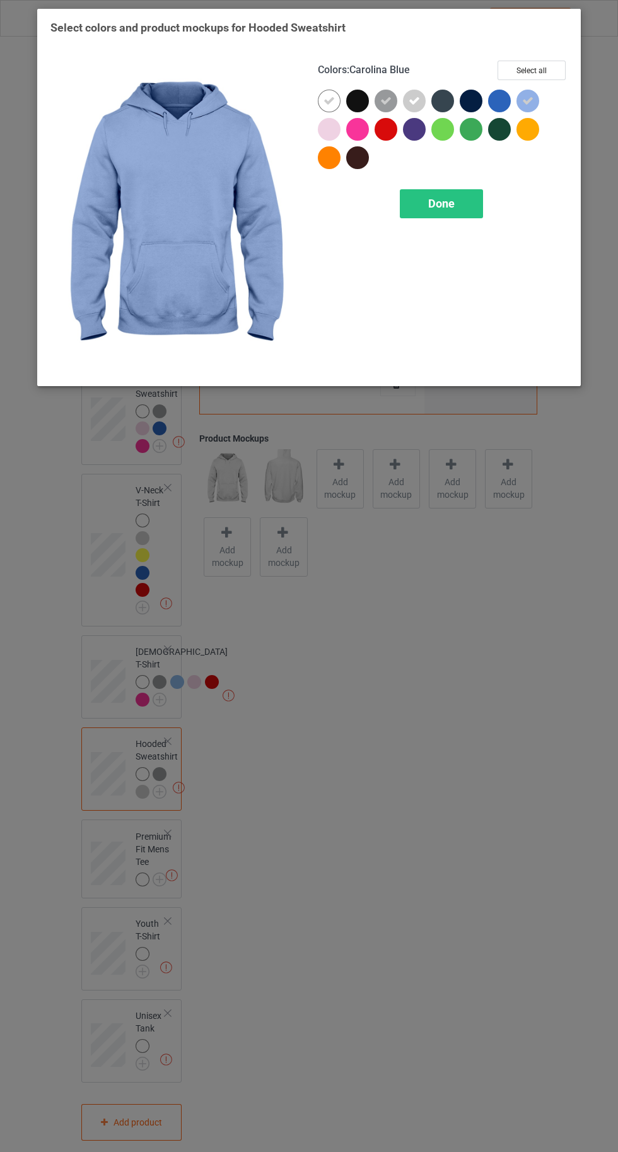
click at [490, 95] on div at bounding box center [499, 101] width 23 height 23
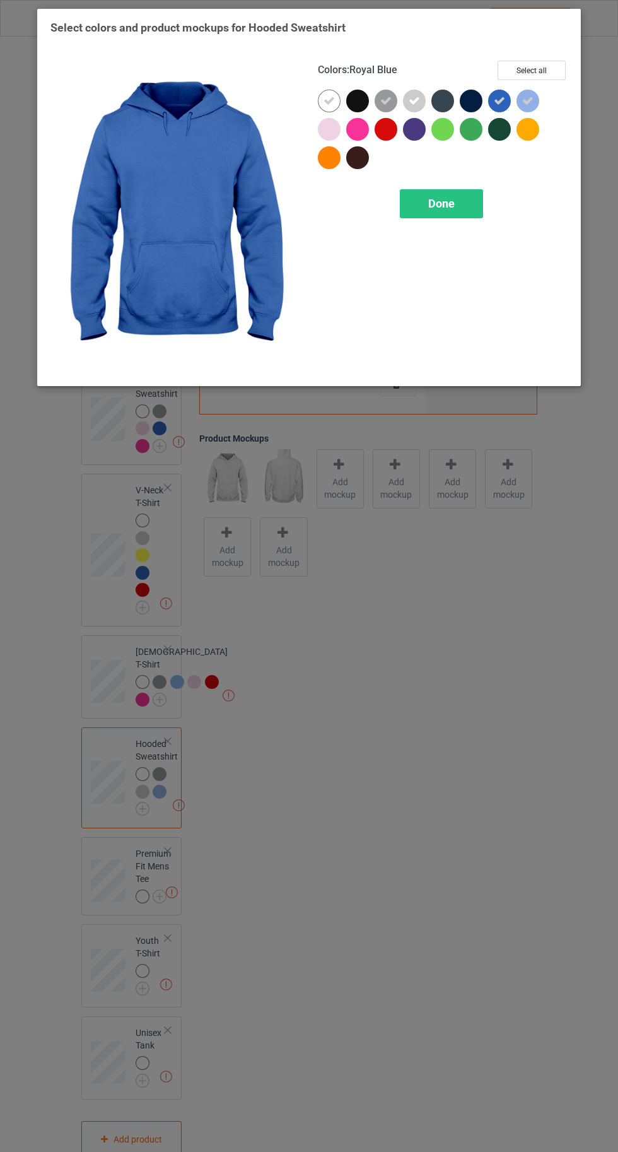
click at [524, 129] on div at bounding box center [528, 129] width 23 height 23
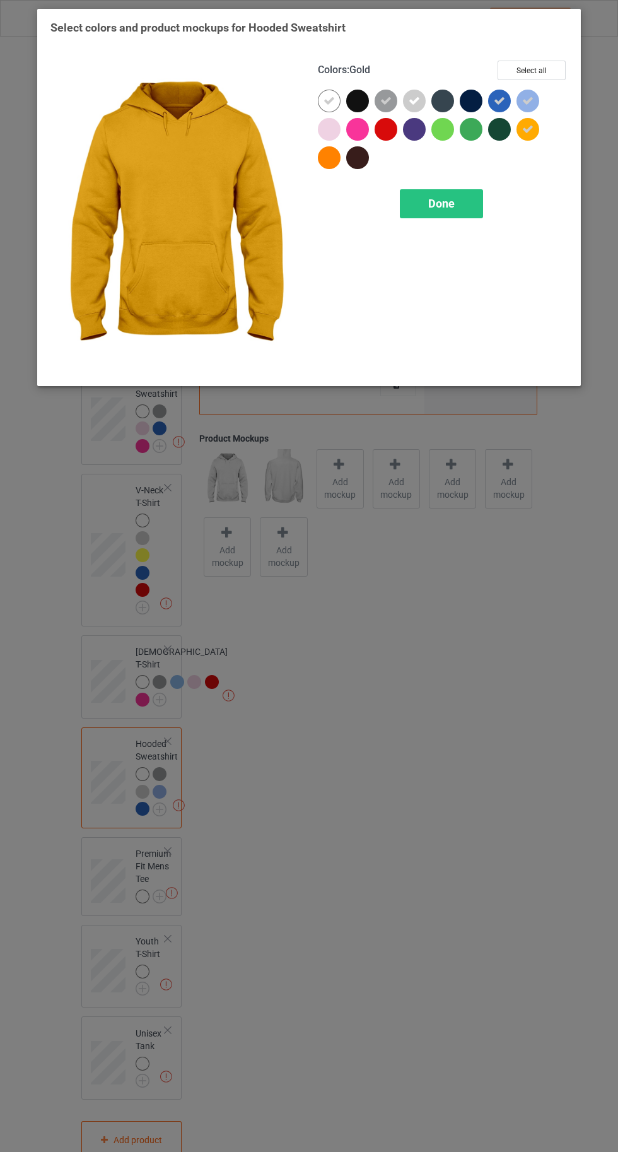
click at [323, 124] on div at bounding box center [329, 129] width 23 height 23
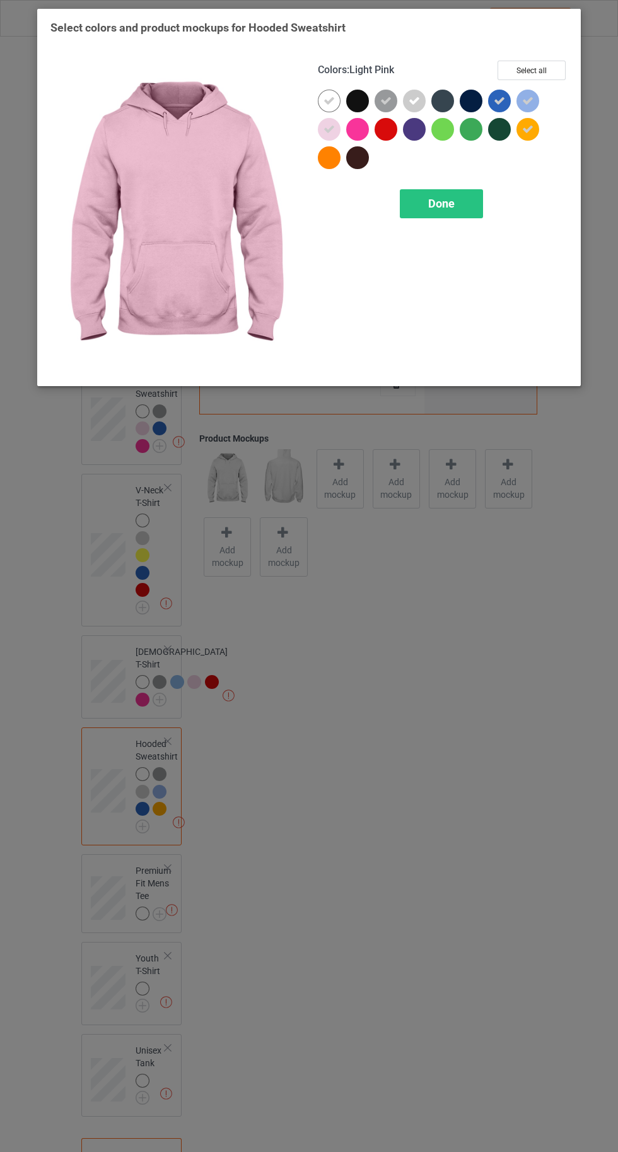
click at [433, 212] on div "Done" at bounding box center [441, 203] width 83 height 29
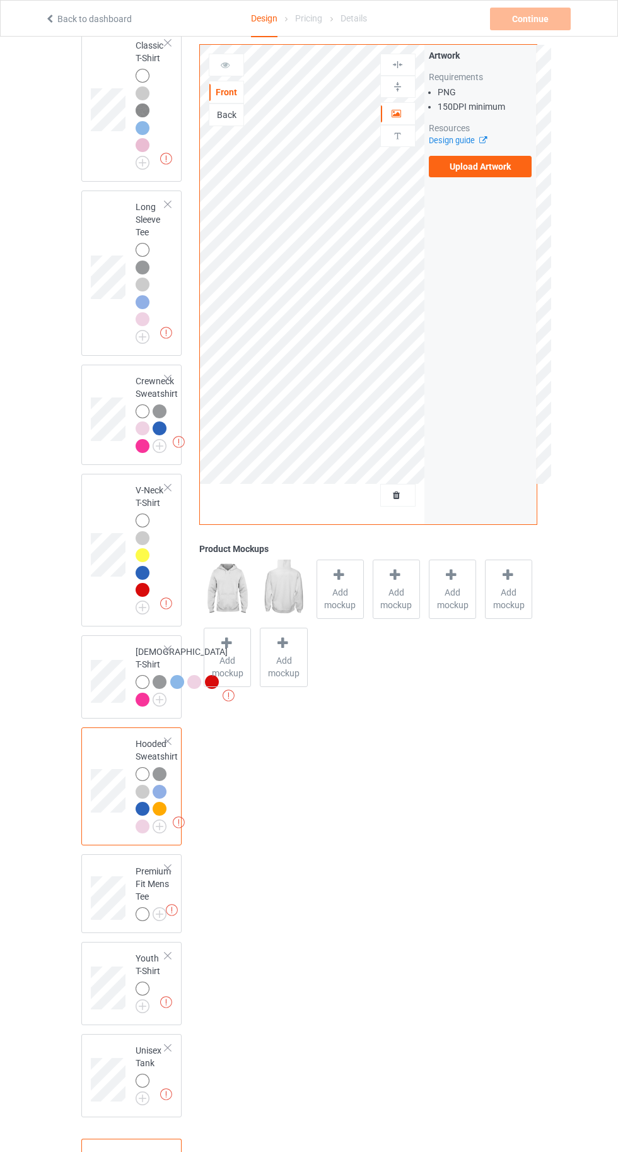
scroll to position [177, 0]
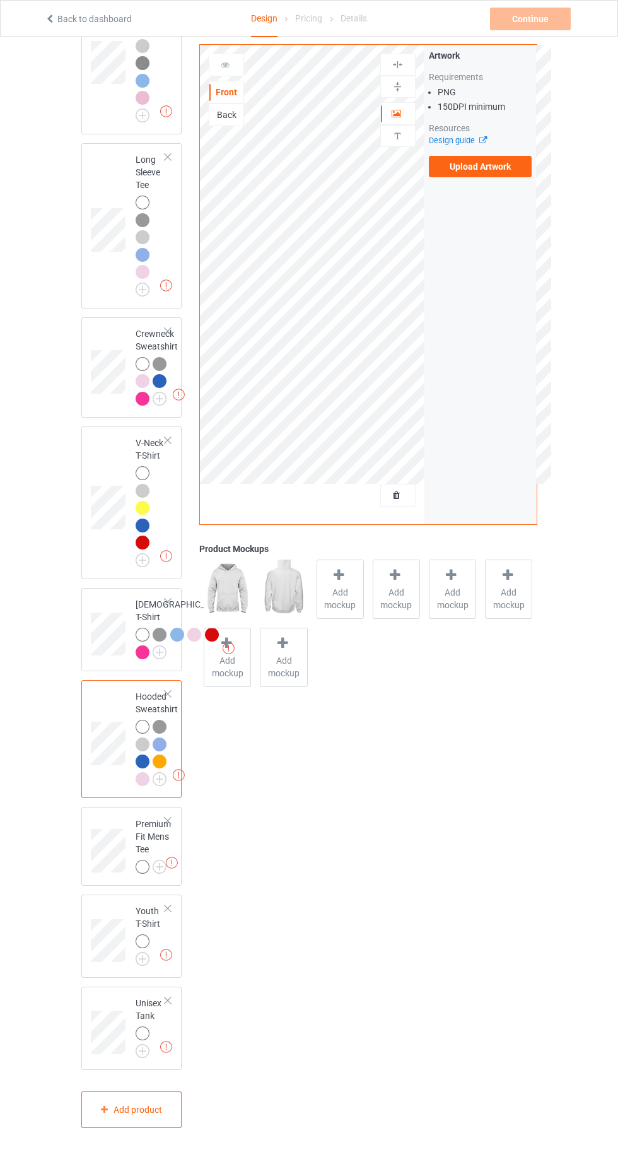
click at [0, 0] on img at bounding box center [0, 0] width 0 height 0
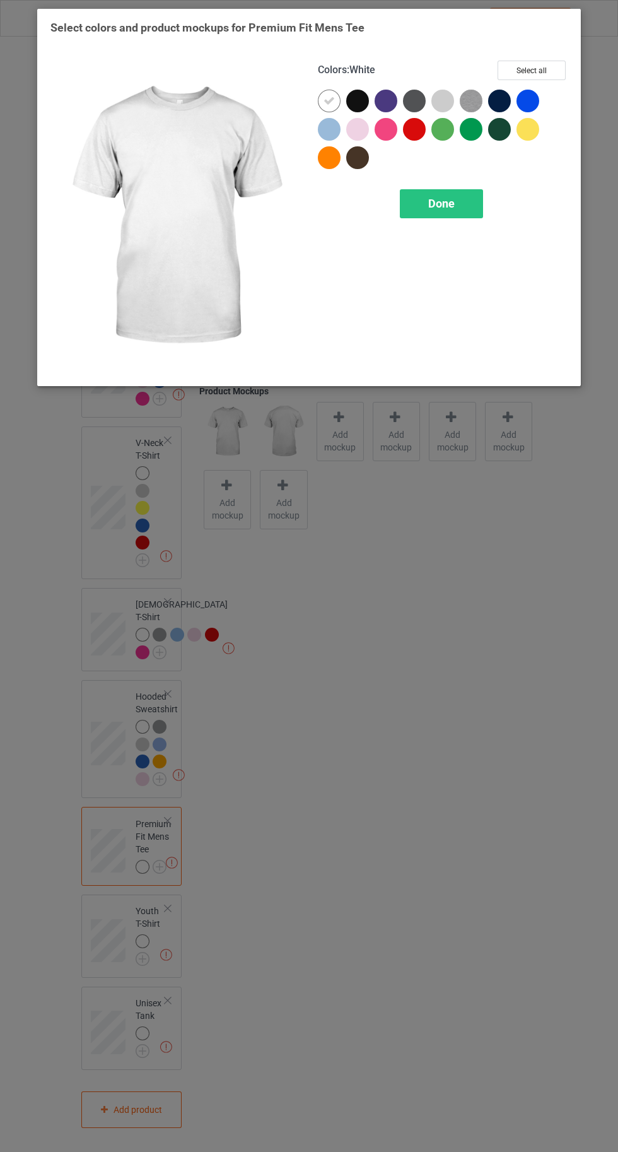
click at [354, 136] on div at bounding box center [357, 129] width 23 height 23
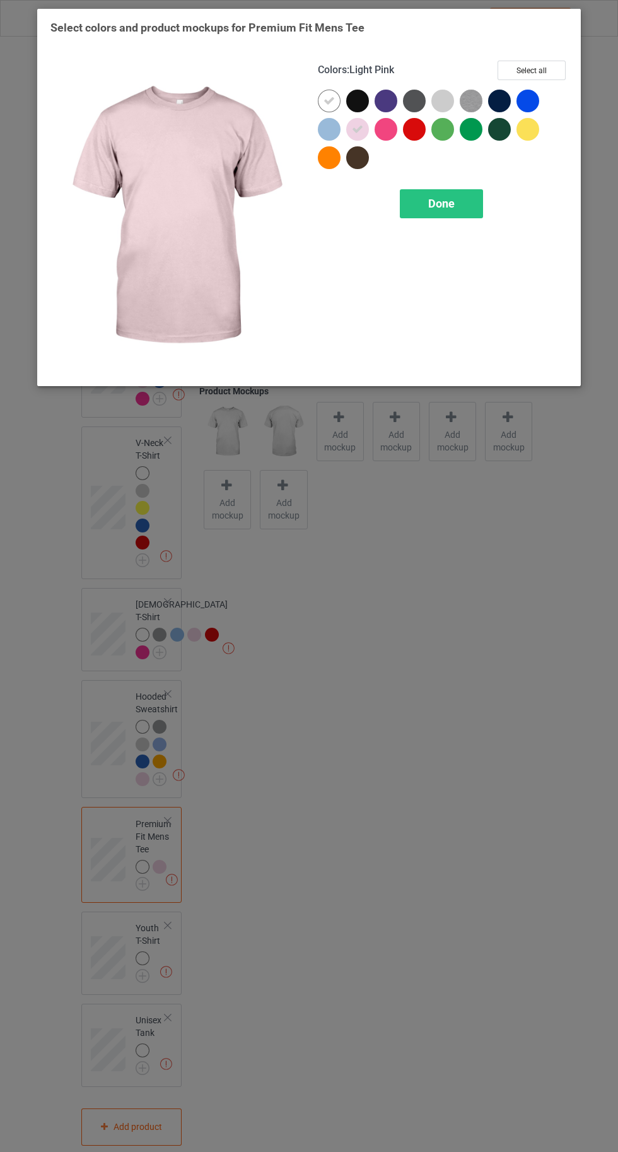
click at [324, 130] on div at bounding box center [329, 129] width 23 height 23
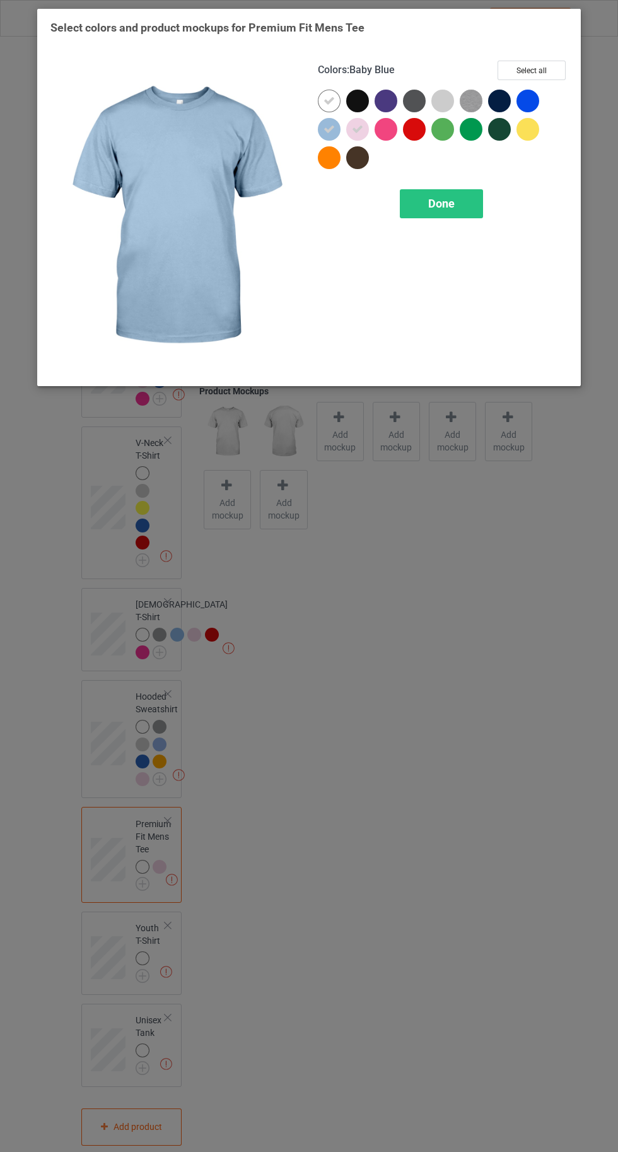
click at [443, 105] on div at bounding box center [442, 101] width 23 height 23
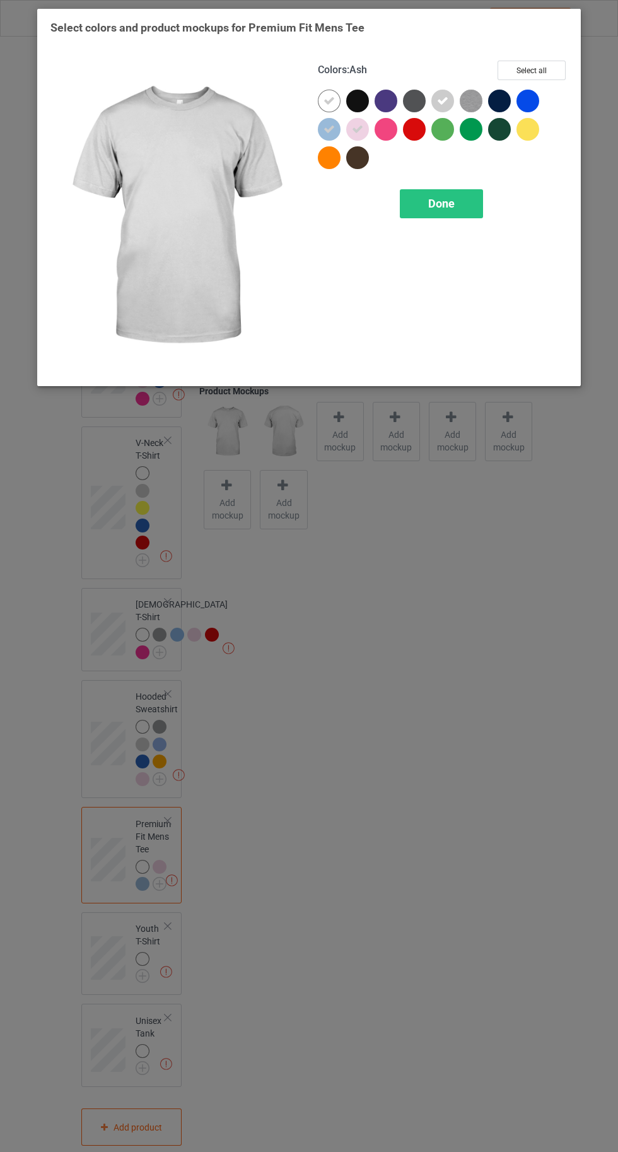
click at [470, 101] on img at bounding box center [471, 101] width 23 height 23
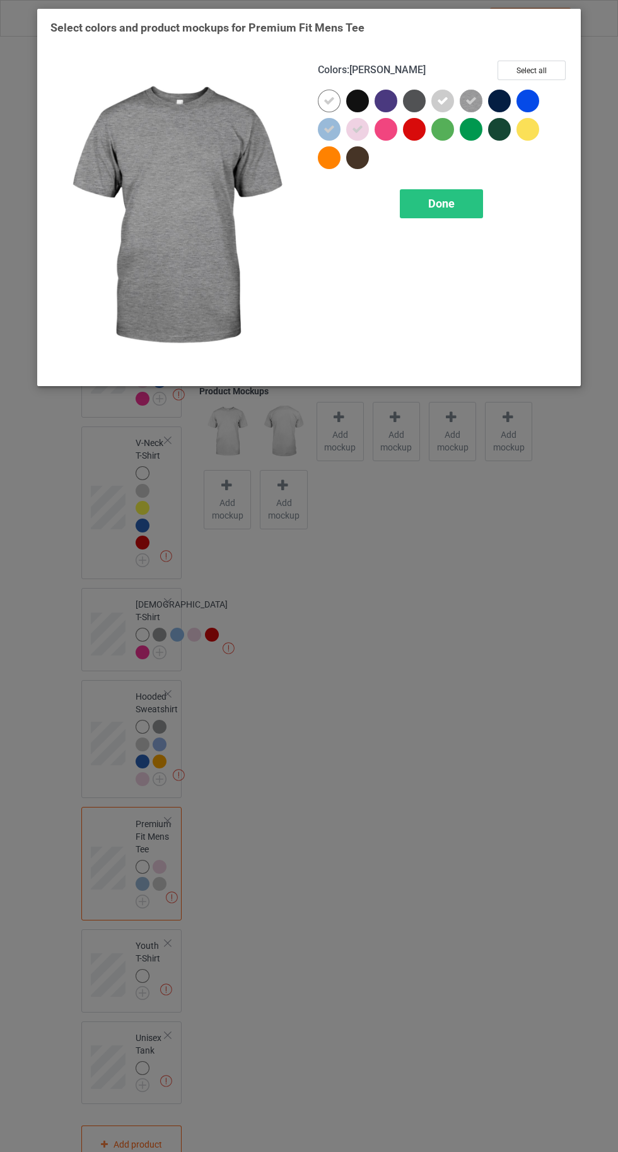
click at [450, 216] on div "Done" at bounding box center [441, 203] width 83 height 29
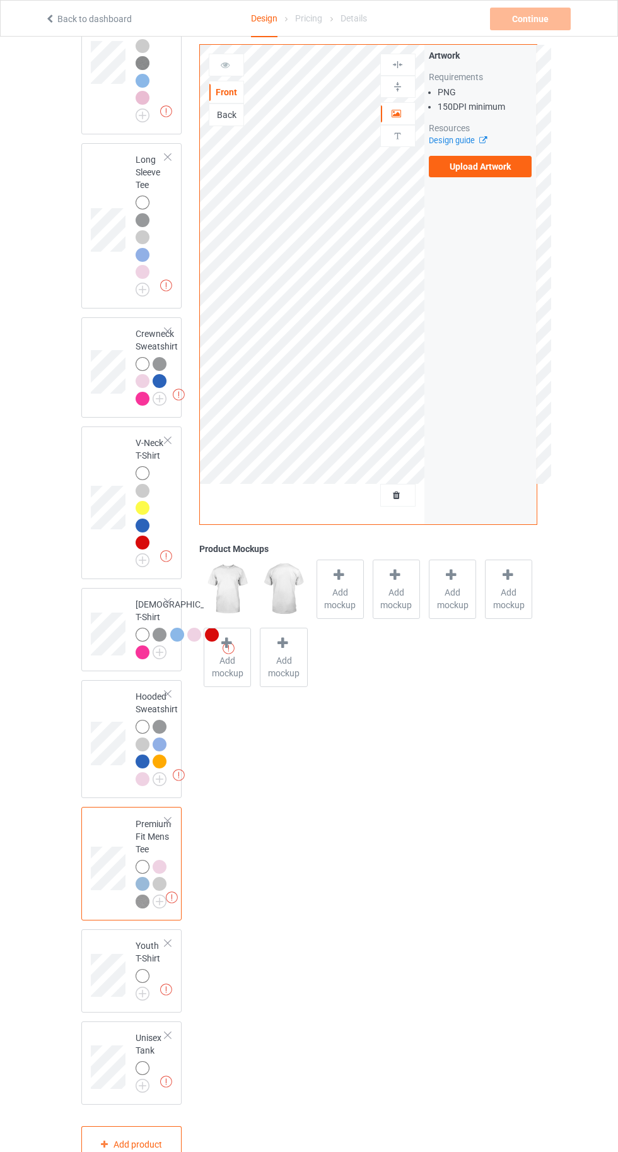
scroll to position [211, 0]
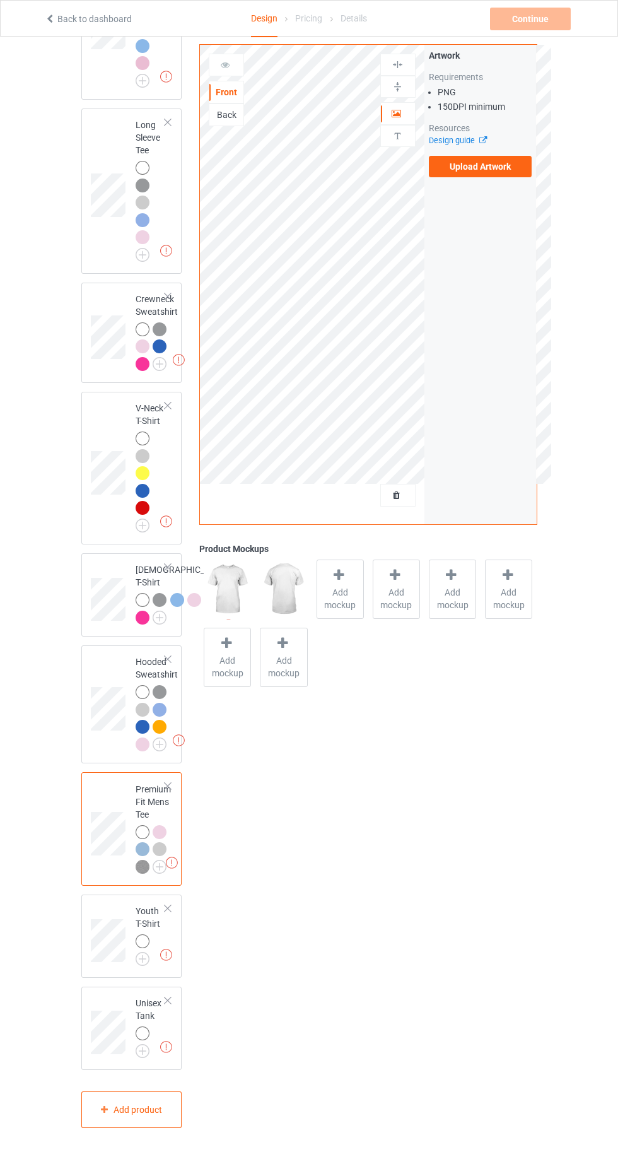
click at [0, 0] on img at bounding box center [0, 0] width 0 height 0
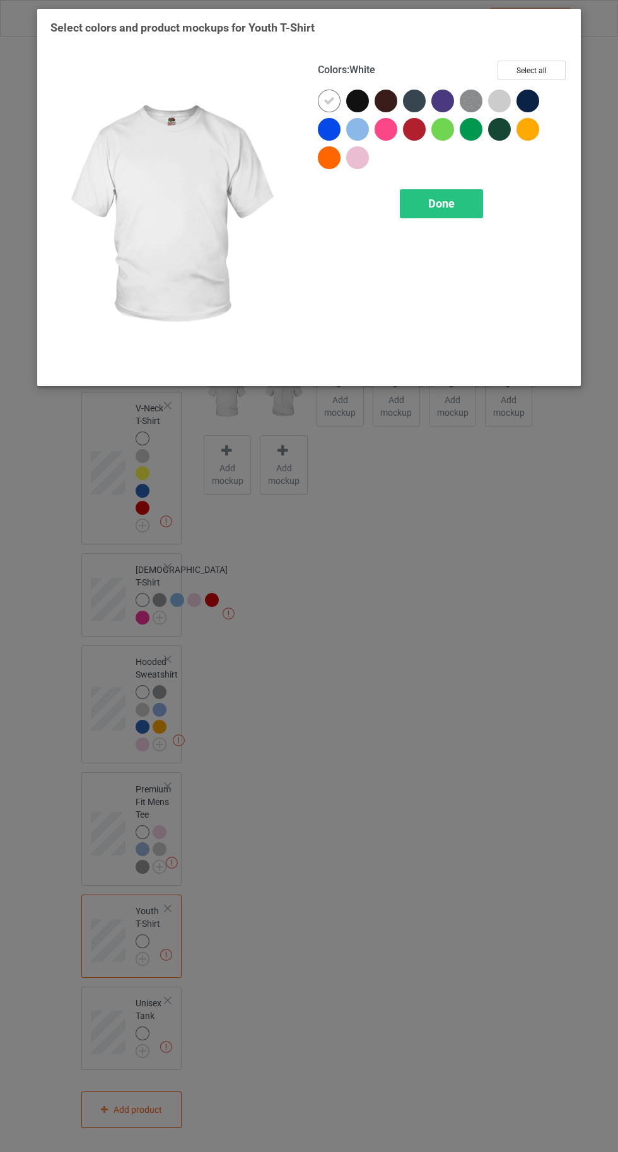
click at [358, 134] on div at bounding box center [357, 129] width 23 height 23
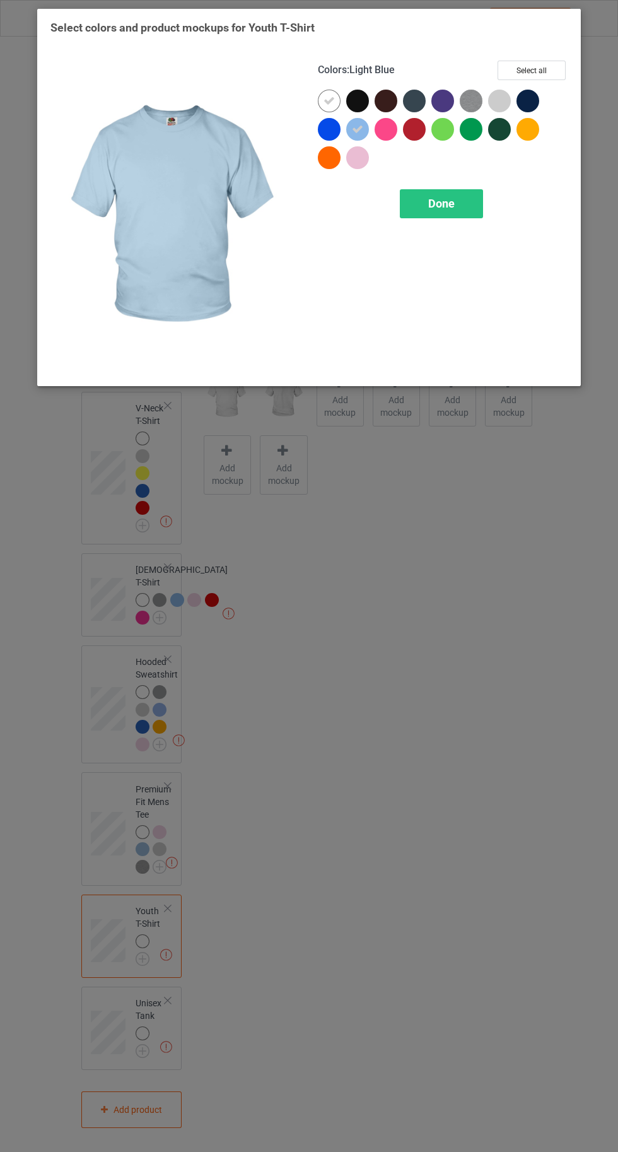
click at [322, 128] on div at bounding box center [329, 129] width 23 height 23
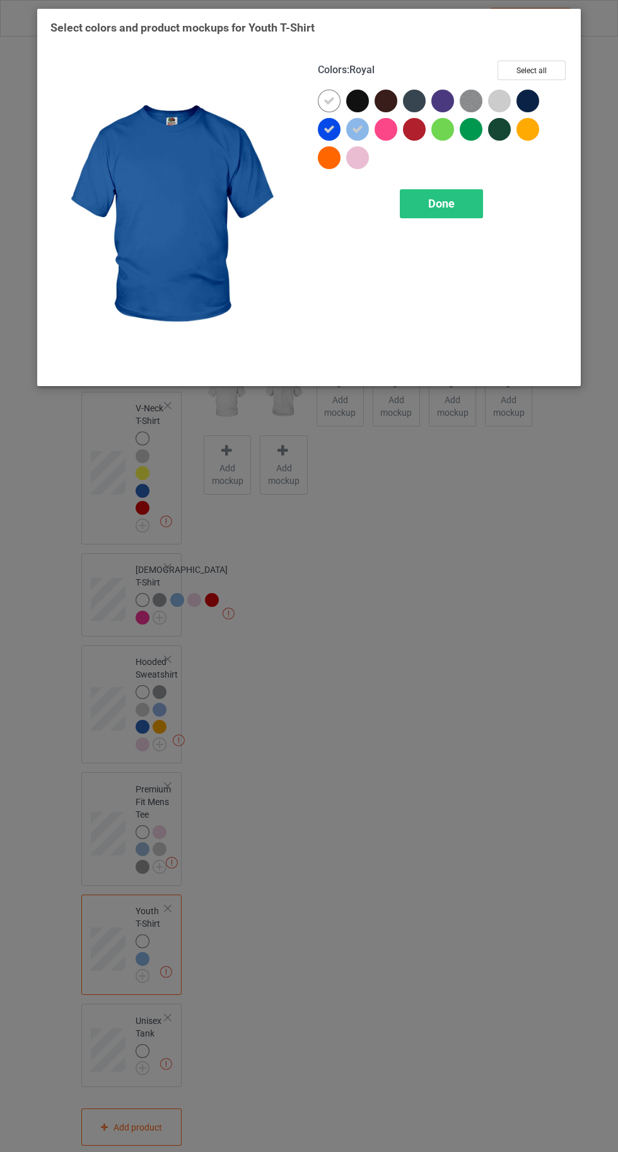
click at [356, 160] on div at bounding box center [357, 157] width 23 height 23
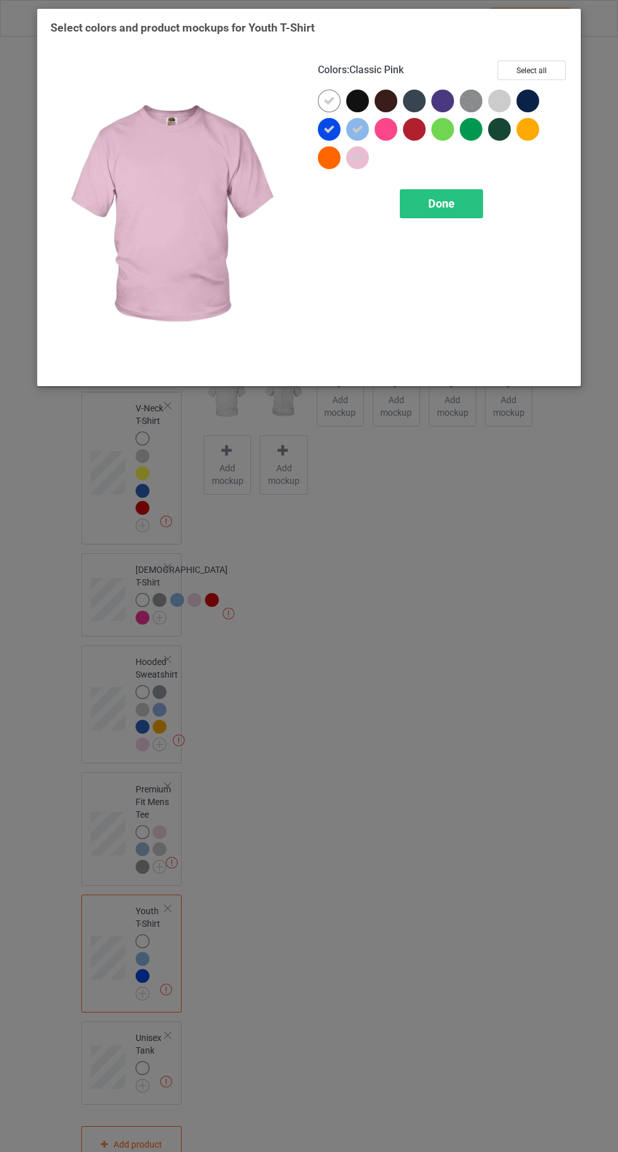
click at [328, 159] on div at bounding box center [329, 157] width 23 height 23
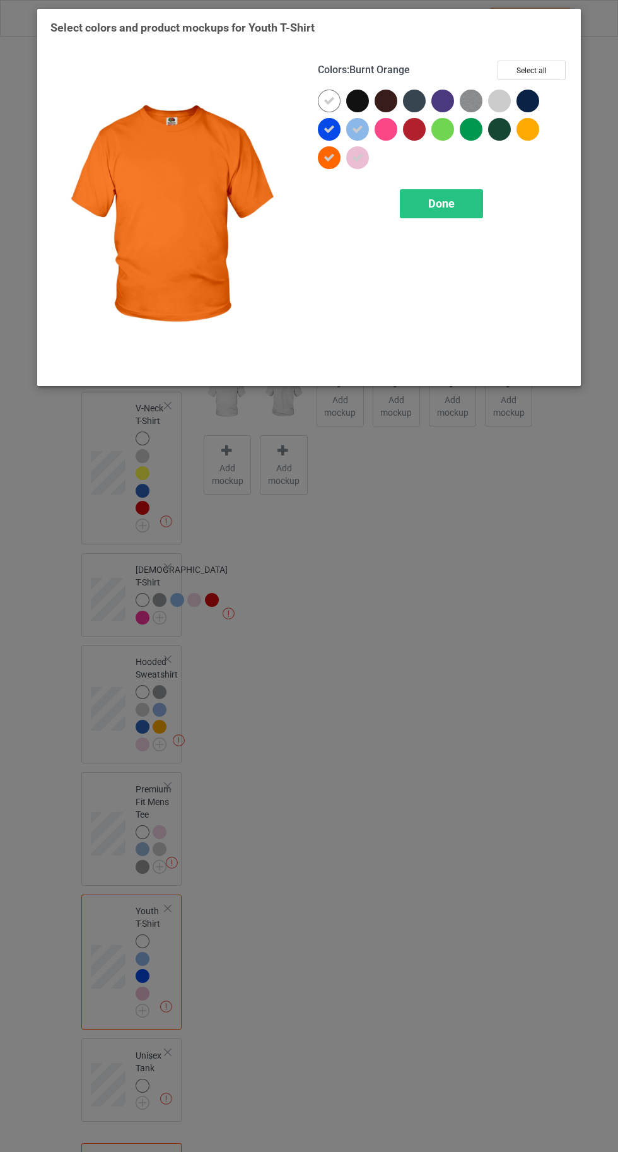
click at [385, 132] on div at bounding box center [386, 129] width 23 height 23
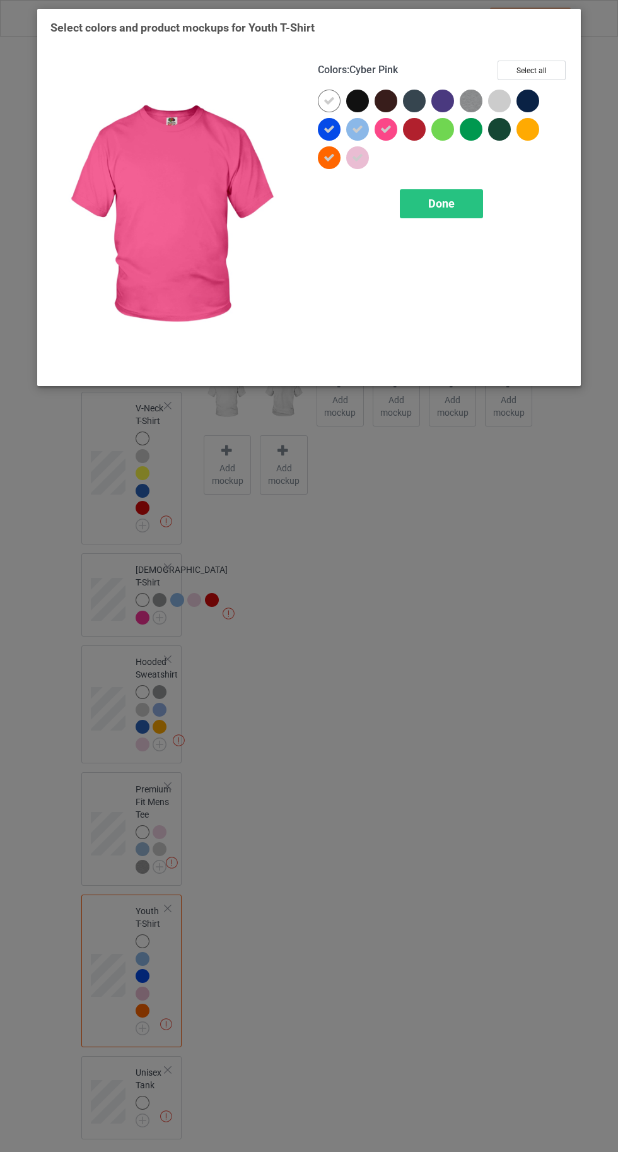
click at [467, 100] on img at bounding box center [471, 101] width 23 height 23
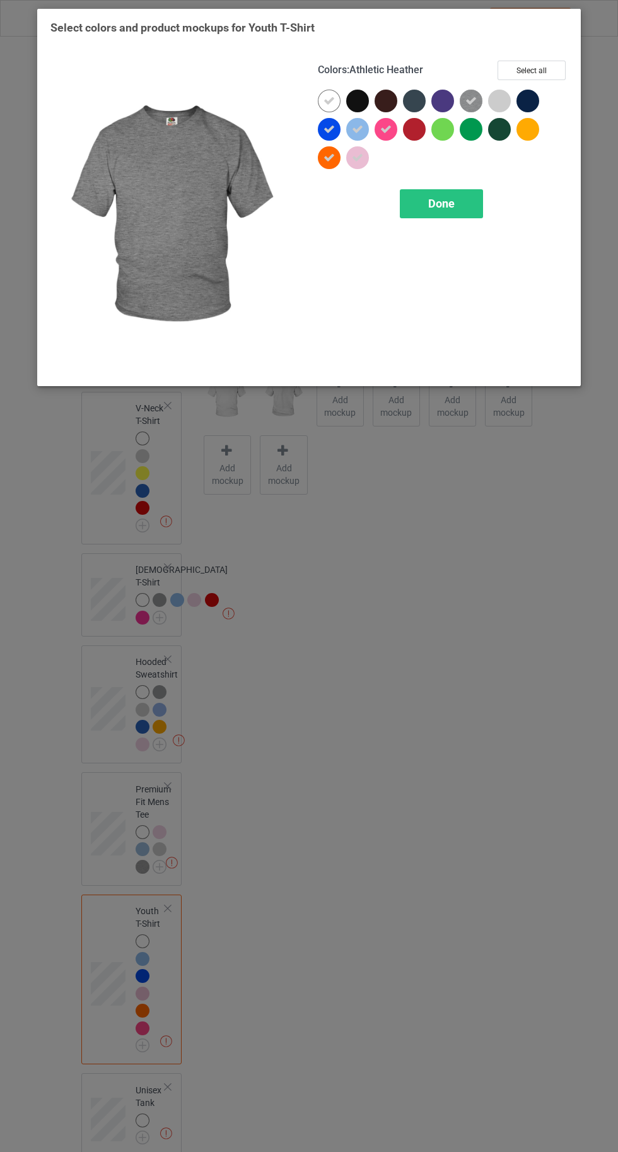
click at [492, 102] on div at bounding box center [499, 101] width 23 height 23
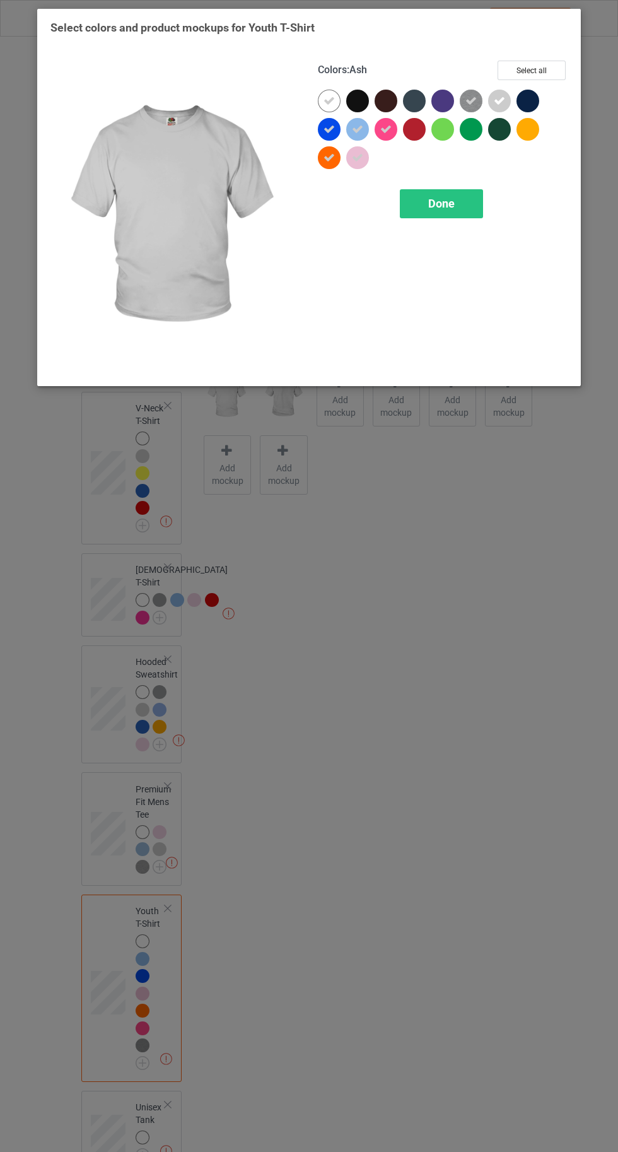
click at [448, 203] on span "Done" at bounding box center [441, 203] width 26 height 13
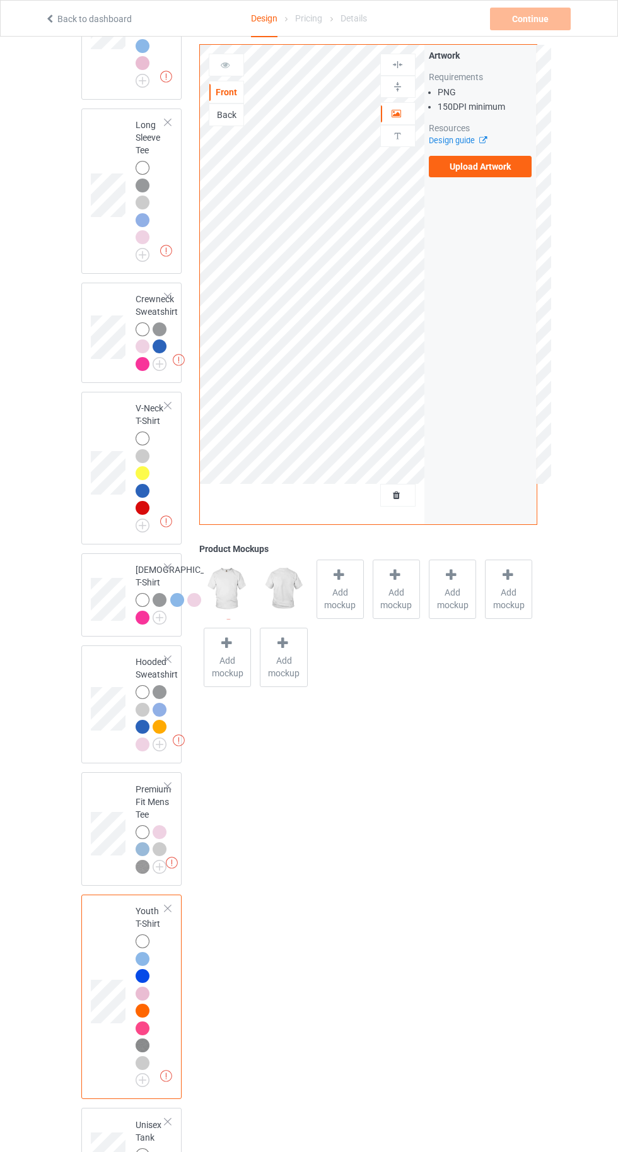
scroll to position [333, 0]
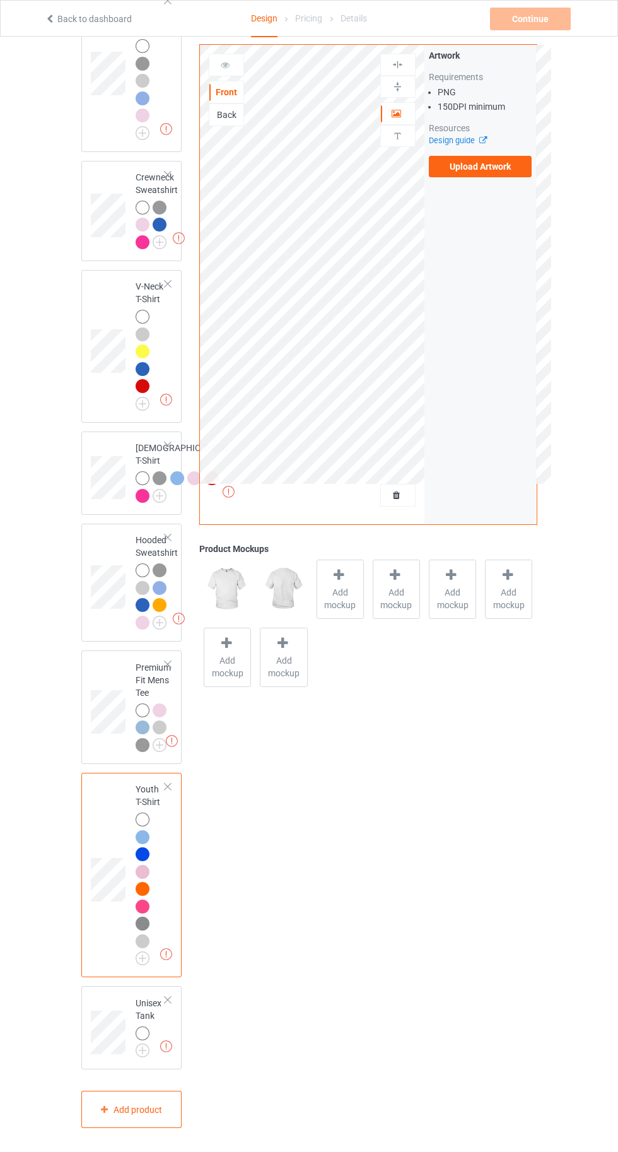
click at [0, 0] on img at bounding box center [0, 0] width 0 height 0
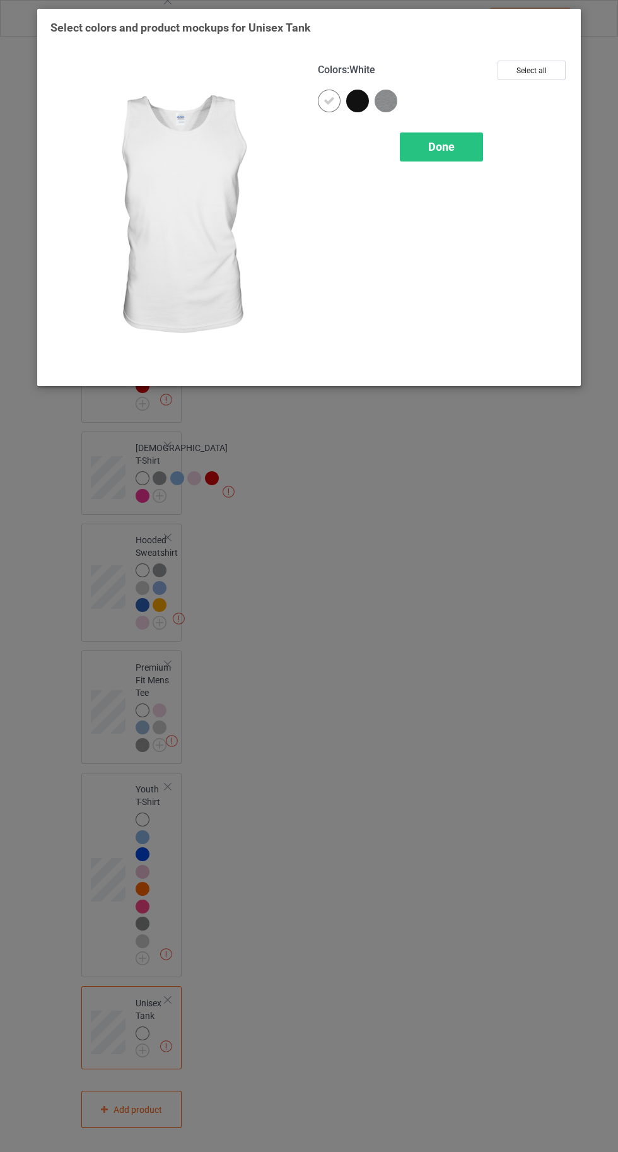
click at [395, 96] on img at bounding box center [386, 101] width 23 height 23
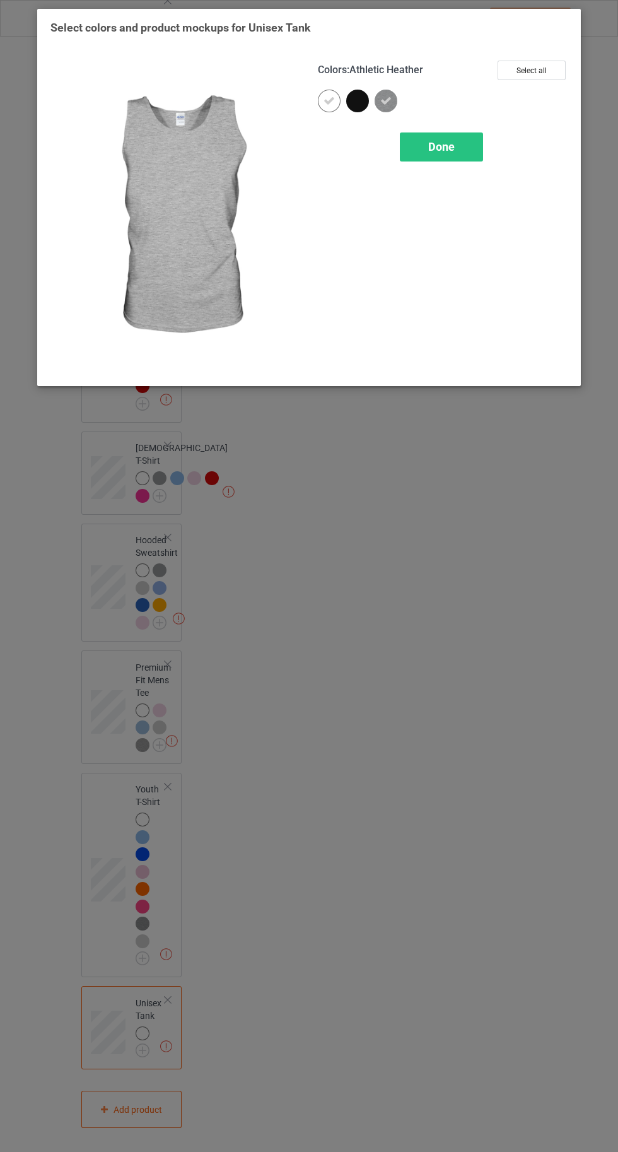
click at [440, 146] on span "Done" at bounding box center [441, 146] width 26 height 13
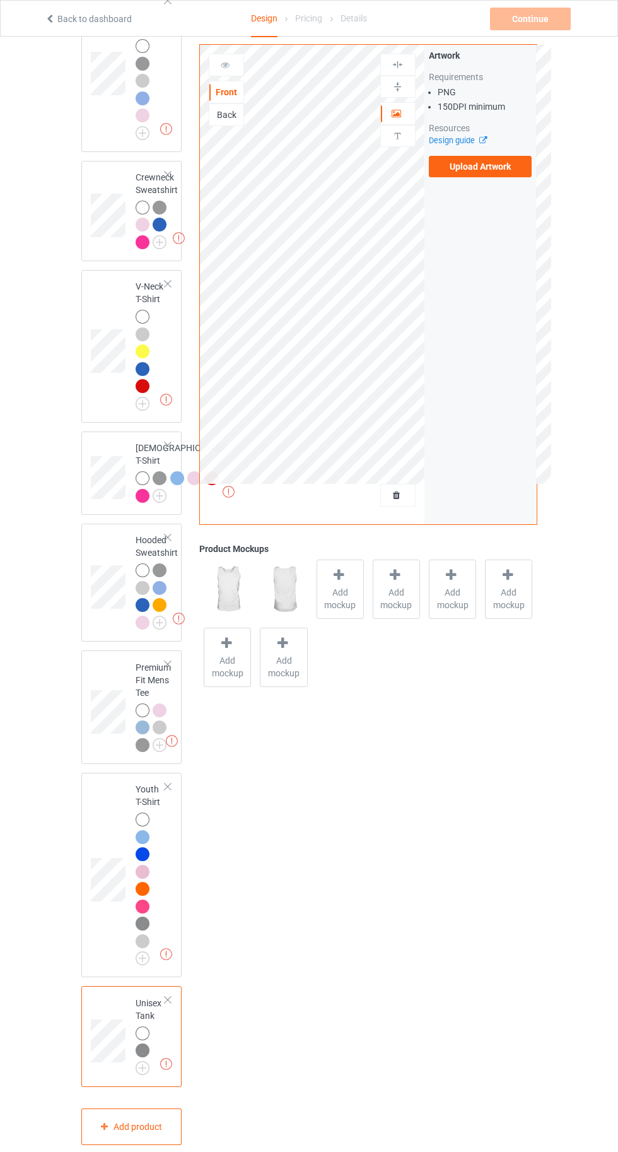
click at [483, 172] on label "Upload Artwork" at bounding box center [480, 166] width 103 height 21
click at [0, 0] on input "Upload Artwork" at bounding box center [0, 0] width 0 height 0
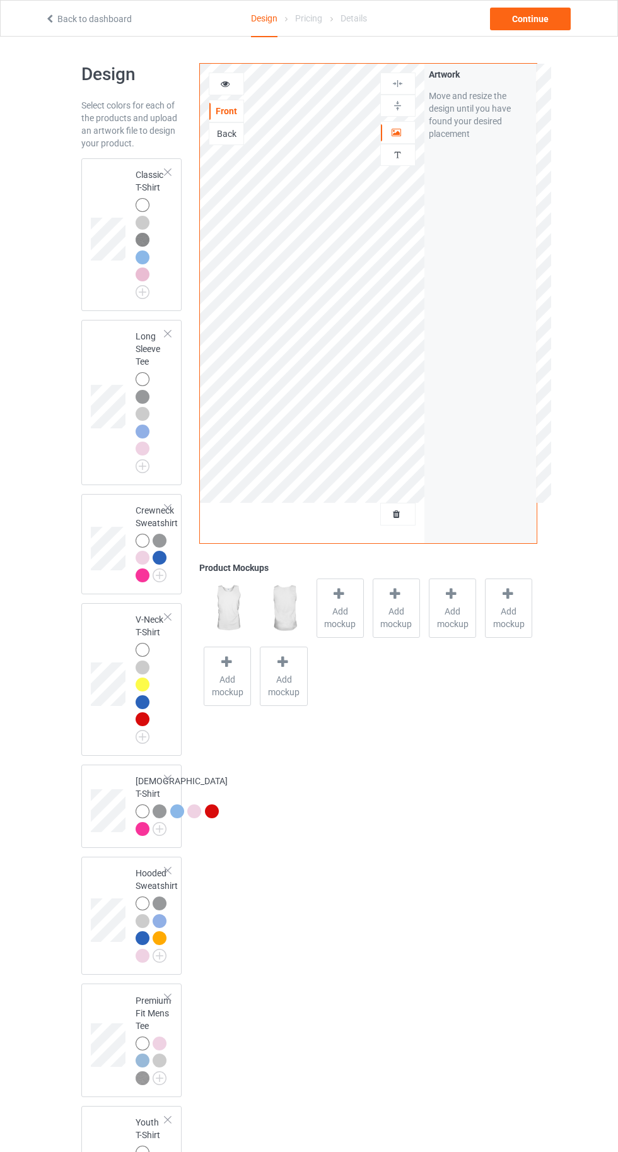
click at [139, 204] on div at bounding box center [143, 205] width 14 height 14
click at [336, 601] on div at bounding box center [340, 596] width 18 height 18
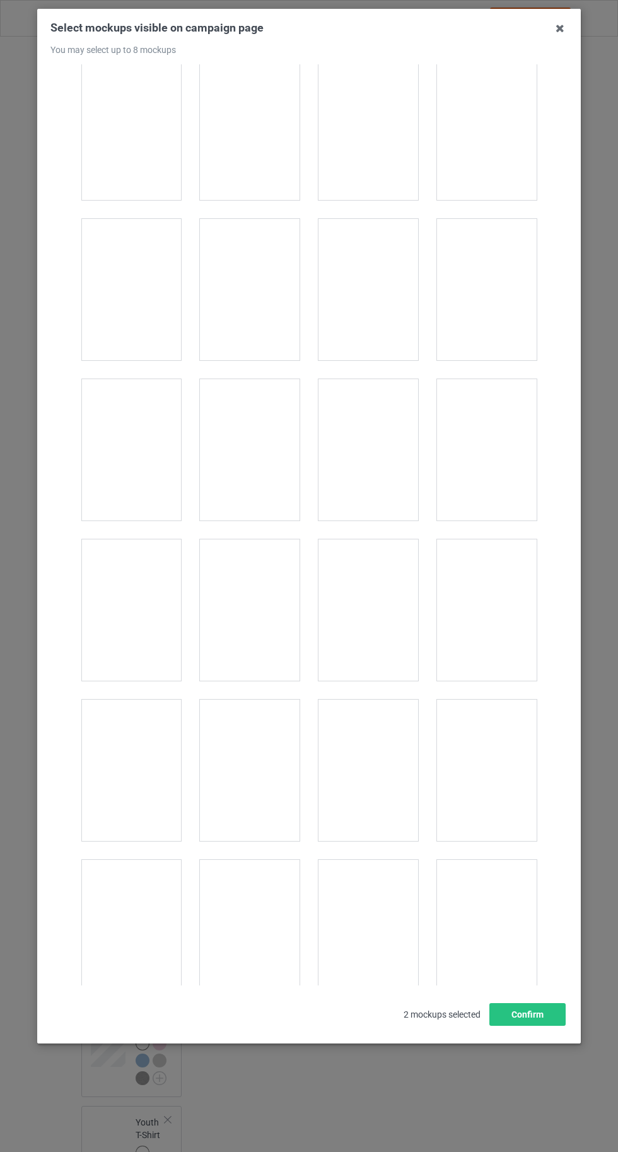
scroll to position [17394, 0]
click at [127, 988] on div at bounding box center [131, 1016] width 100 height 141
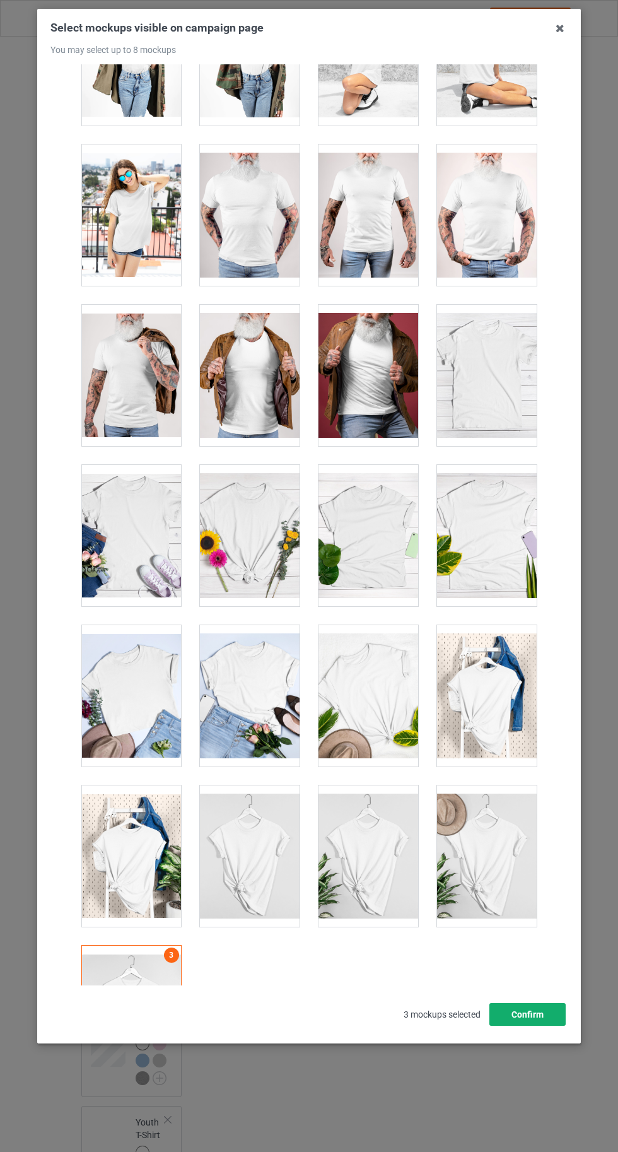
click at [561, 1026] on button "Confirm" at bounding box center [528, 1014] width 76 height 23
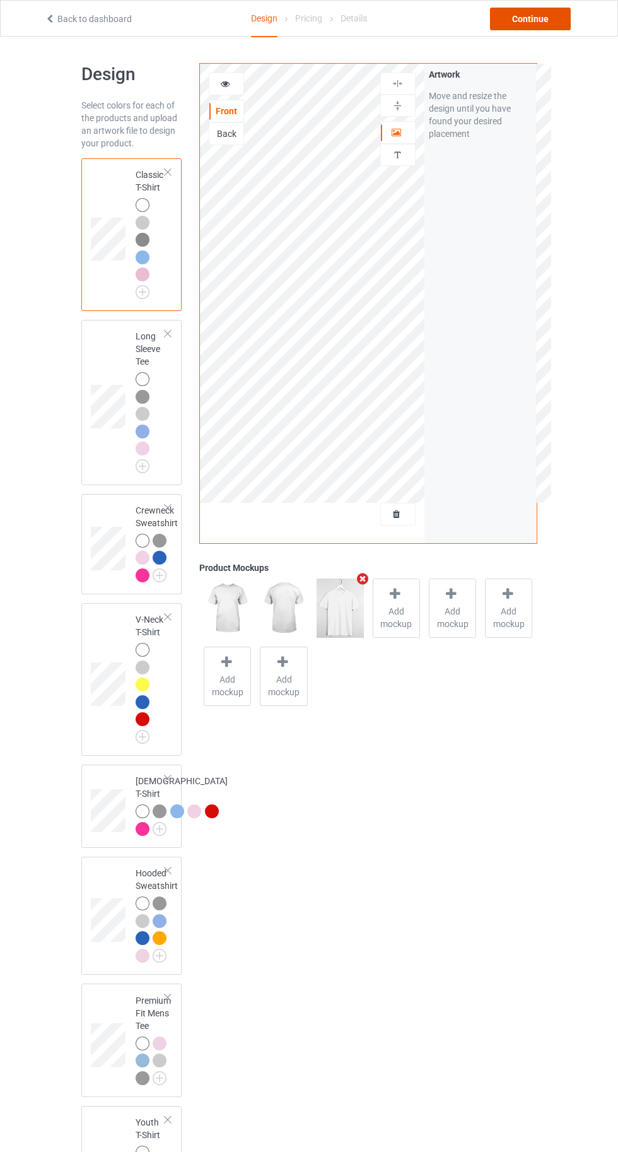
click at [527, 18] on div "Continue" at bounding box center [530, 19] width 81 height 23
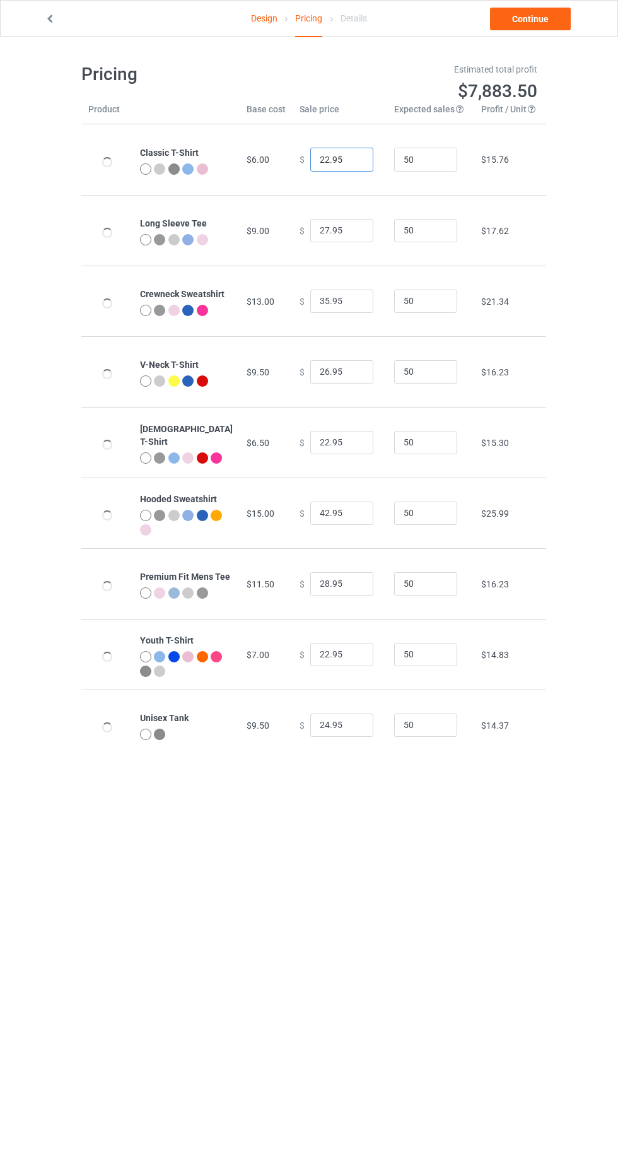
click at [317, 160] on input "22.95" at bounding box center [341, 160] width 63 height 24
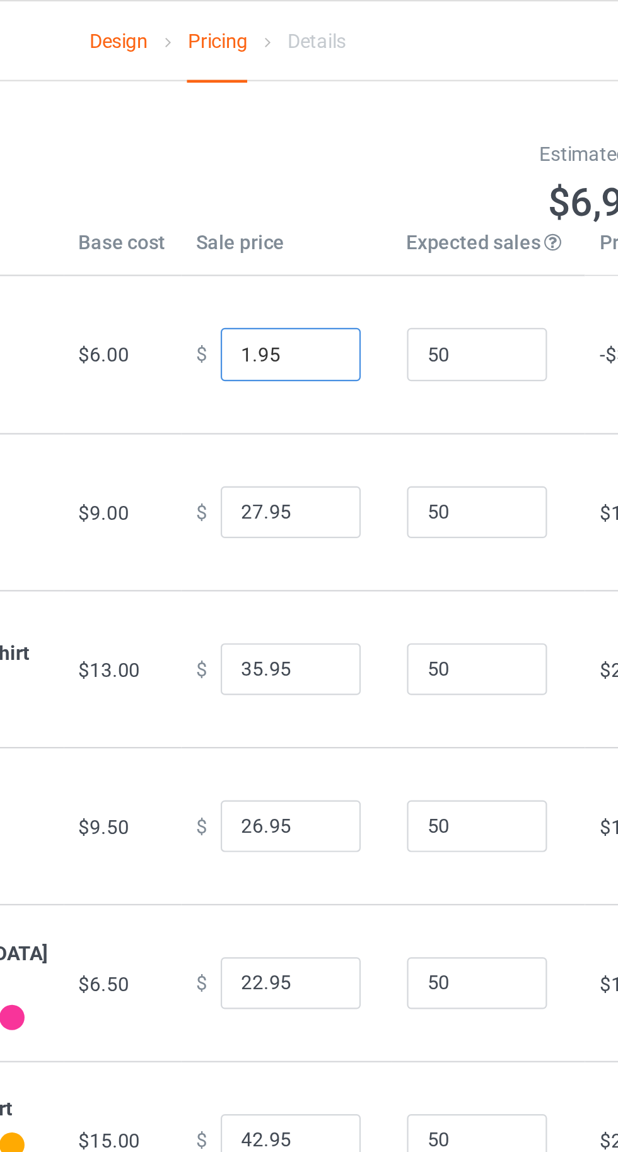
type input "16.95"
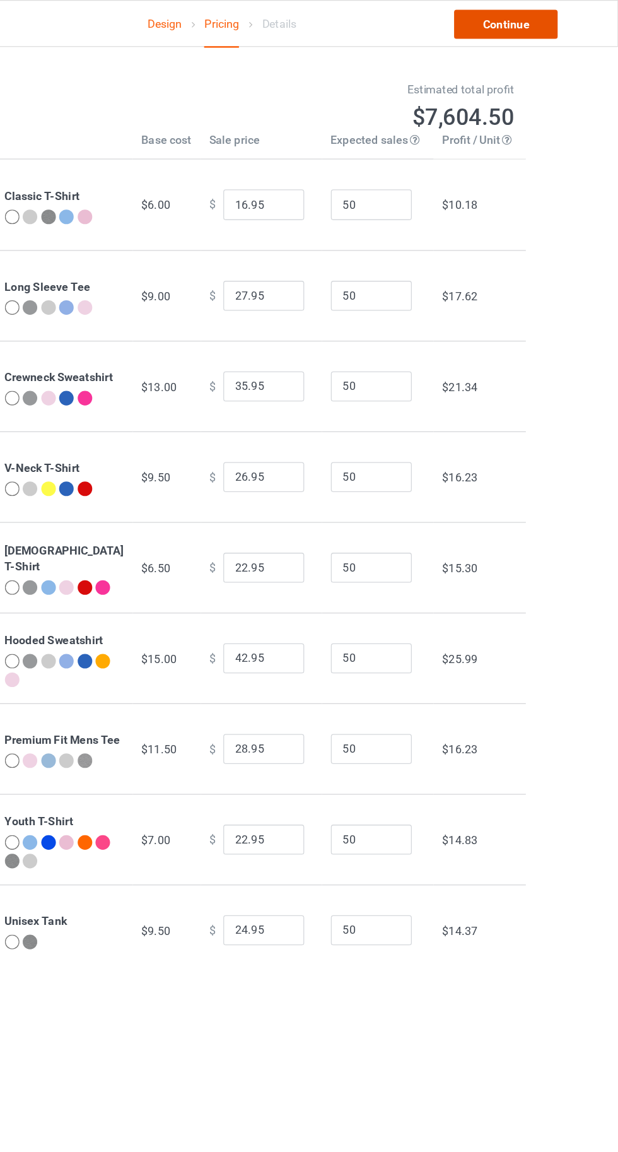
click at [537, 13] on link "Continue" at bounding box center [530, 19] width 81 height 23
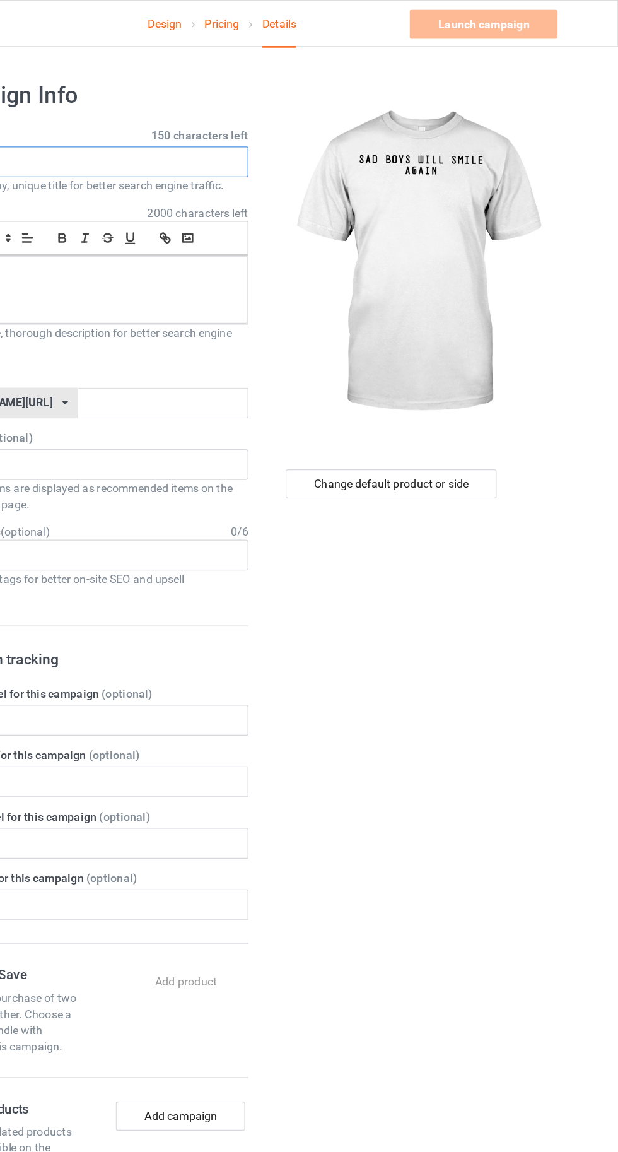
click at [218, 124] on input "text" at bounding box center [205, 126] width 249 height 24
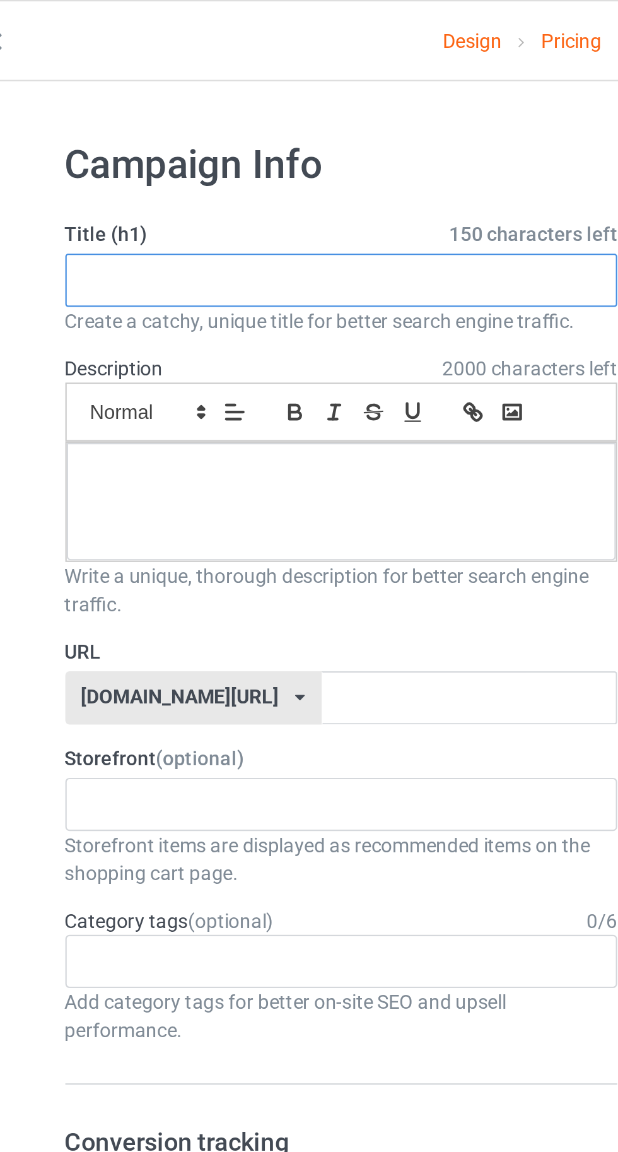
paste input "SAD BOYS WILL SMILE AGAIN"
type input "SAD BOYS WILL SMILE AGAIN"
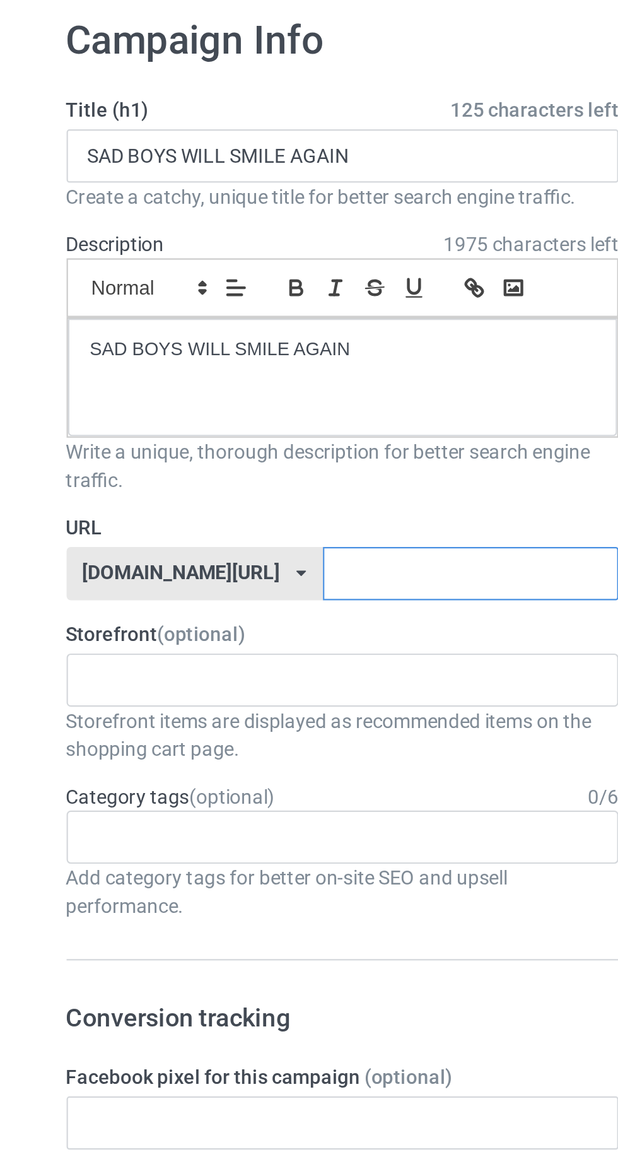
click at [273, 315] on input "text" at bounding box center [263, 314] width 133 height 24
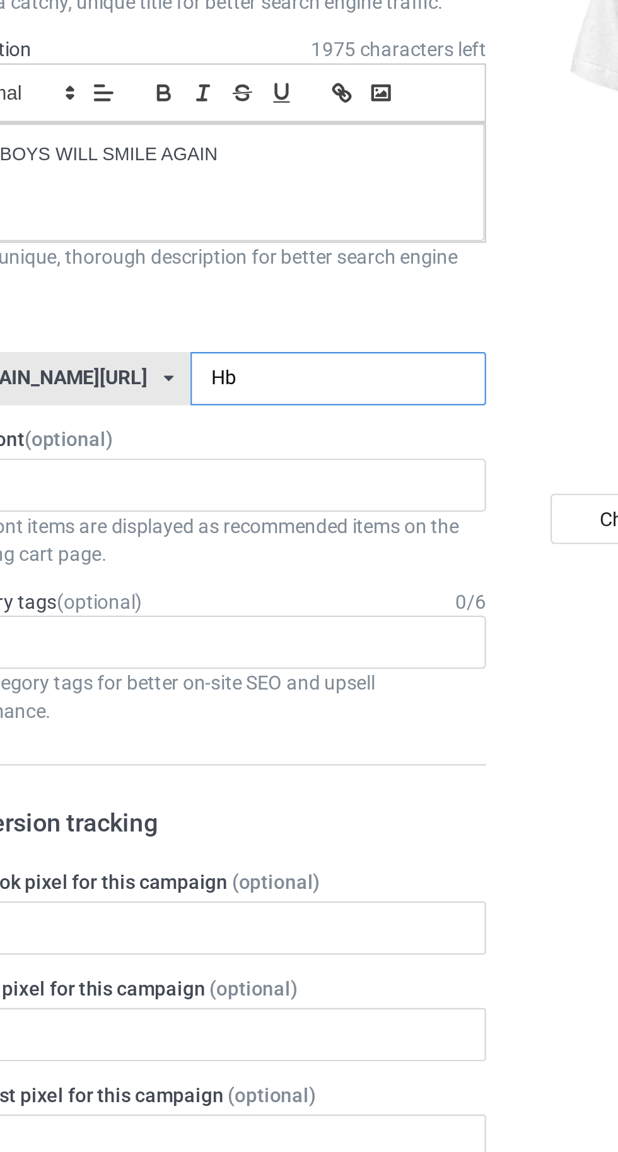
type input "Hbk"
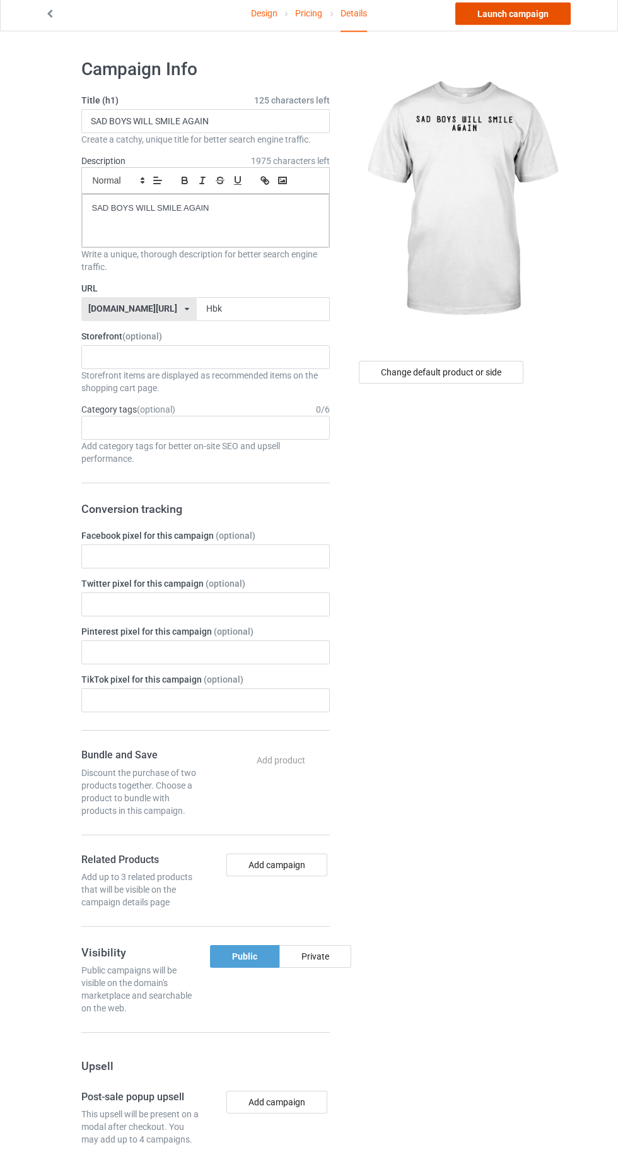
click at [510, 22] on link "Launch campaign" at bounding box center [512, 19] width 115 height 23
